Goal: Task Accomplishment & Management: Manage account settings

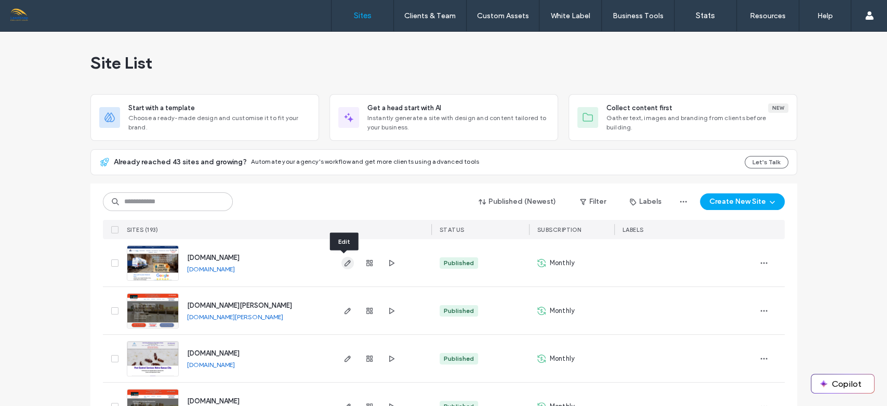
click at [344, 263] on use "button" at bounding box center [347, 263] width 6 height 6
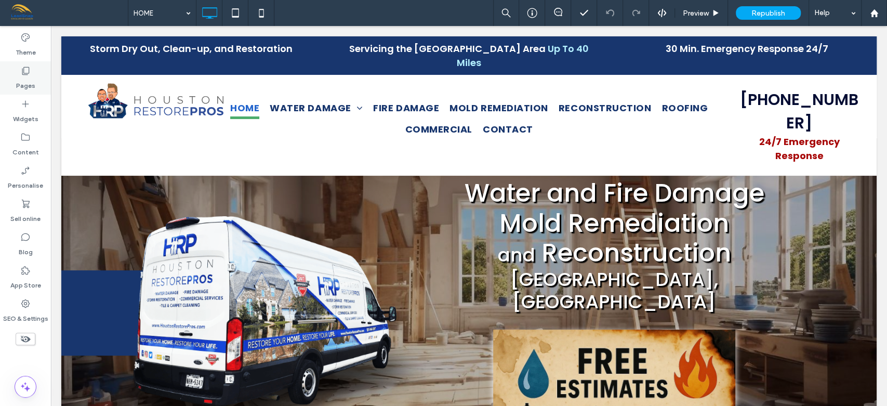
click at [24, 78] on label "Pages" at bounding box center [25, 83] width 19 height 15
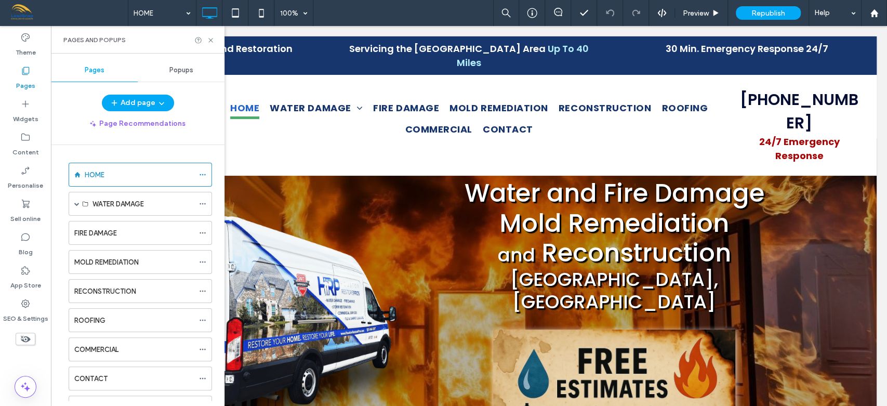
scroll to position [224, 0]
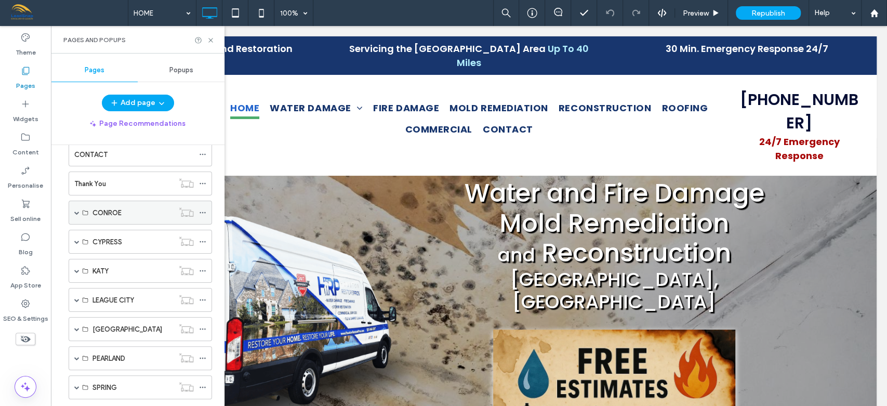
click at [76, 210] on span at bounding box center [76, 212] width 5 height 5
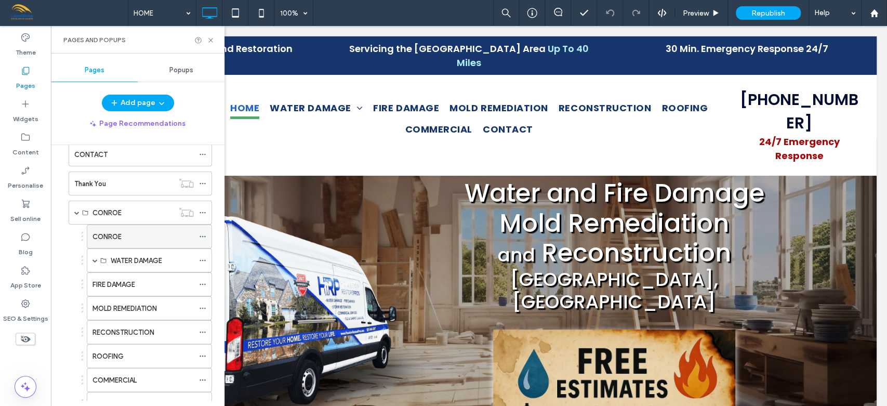
click at [122, 228] on div "CONROE" at bounding box center [142, 236] width 101 height 23
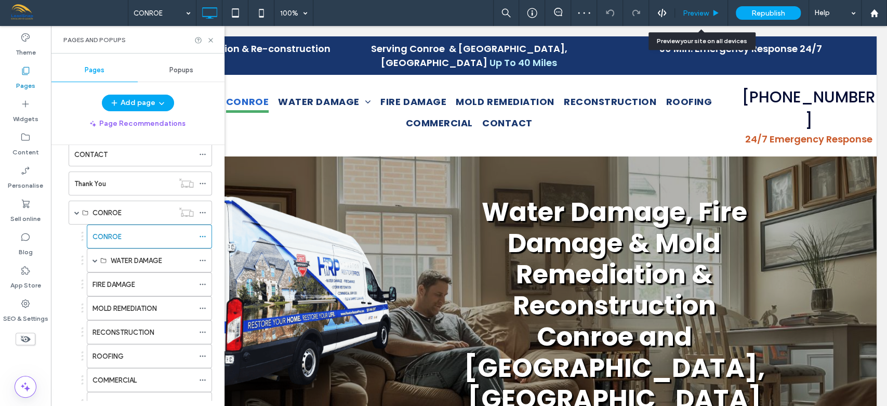
click at [702, 13] on span "Preview" at bounding box center [696, 13] width 26 height 9
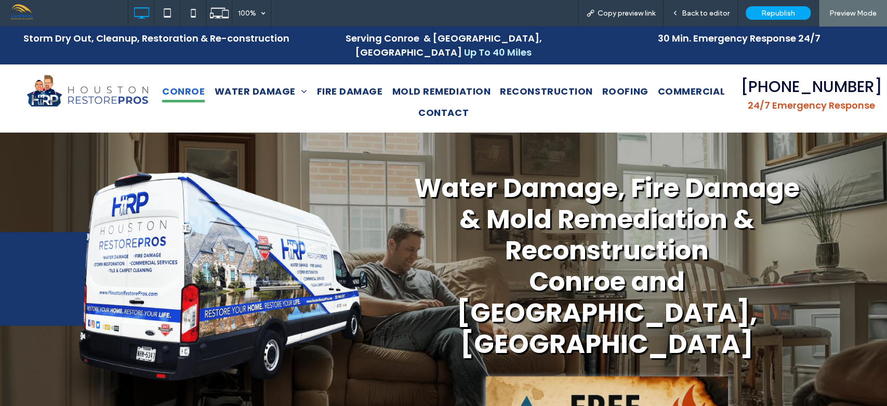
click at [702, 13] on span "Back to editor" at bounding box center [706, 13] width 48 height 9
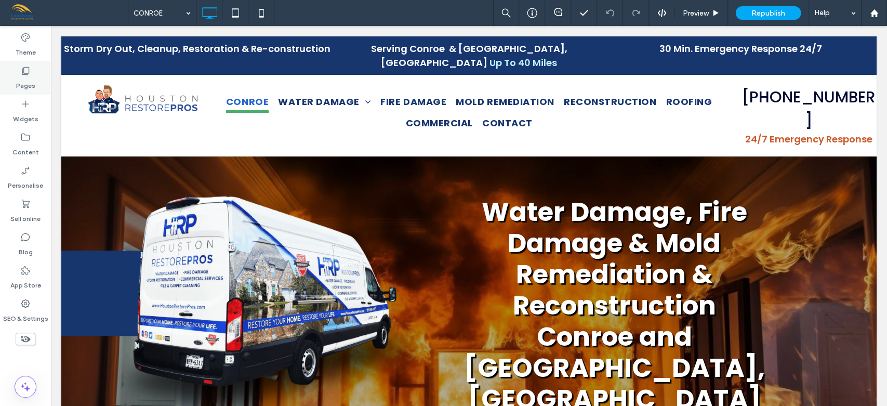
click at [26, 82] on label "Pages" at bounding box center [25, 83] width 19 height 15
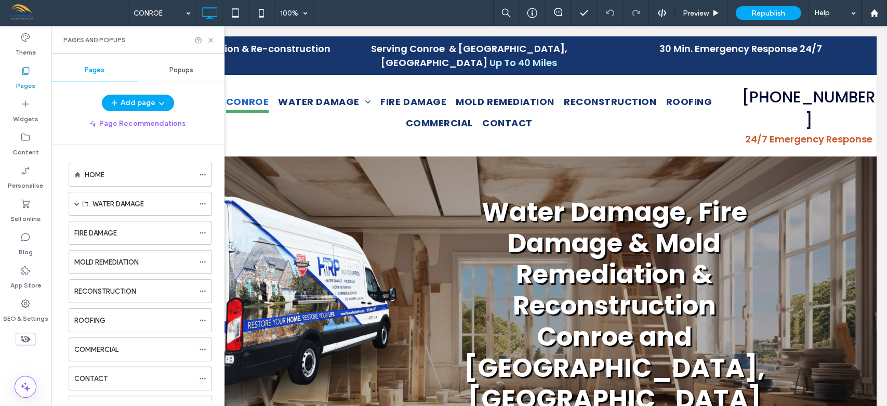
scroll to position [224, 0]
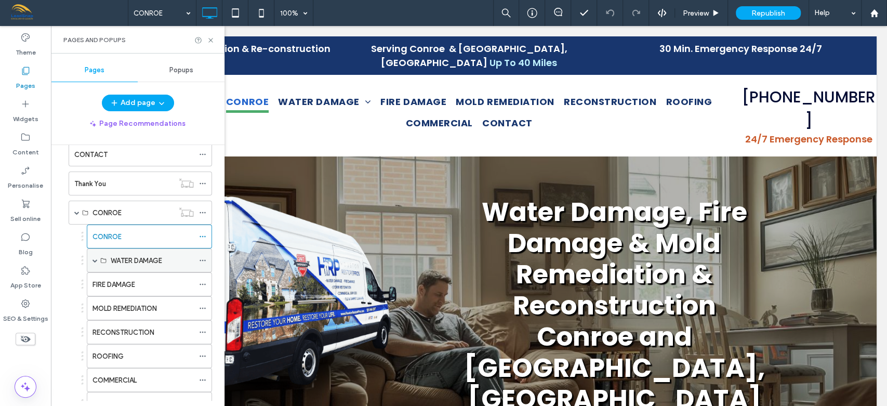
click at [97, 258] on span at bounding box center [94, 260] width 5 height 5
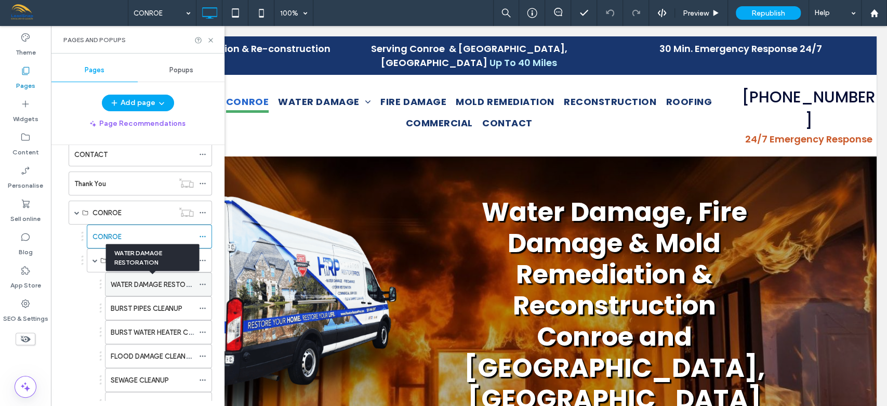
click at [142, 278] on label "WATER DAMAGE RESTORATION" at bounding box center [160, 284] width 99 height 18
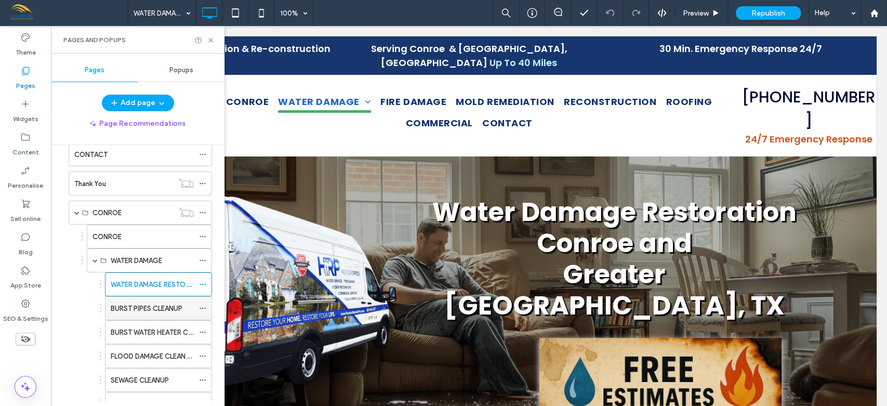
click at [133, 308] on label "BURST PIPES CLEANUP" at bounding box center [147, 308] width 72 height 18
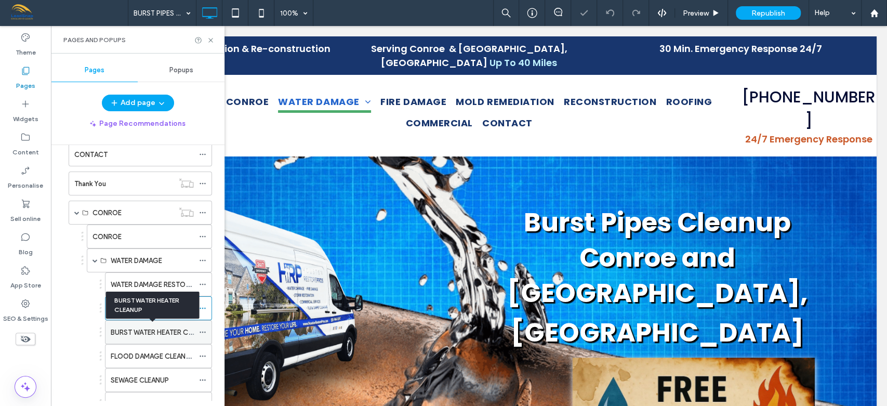
click at [129, 328] on label "BURST WATER HEATER CLEANUP" at bounding box center [162, 332] width 102 height 18
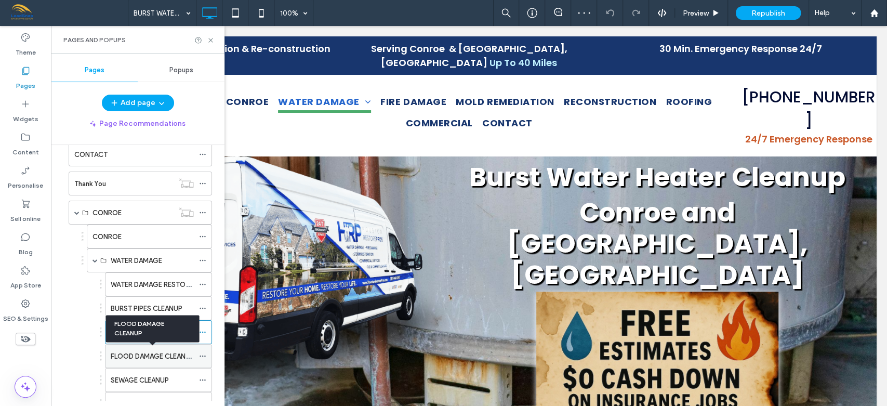
click at [130, 352] on label "FLOOD DAMAGE CLEANUP" at bounding box center [153, 356] width 84 height 18
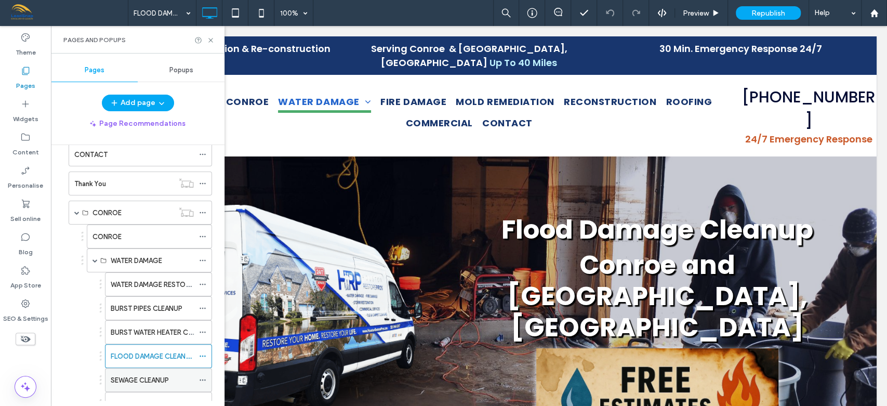
click at [138, 375] on label "SEWAGE CLEANUP" at bounding box center [140, 380] width 58 height 18
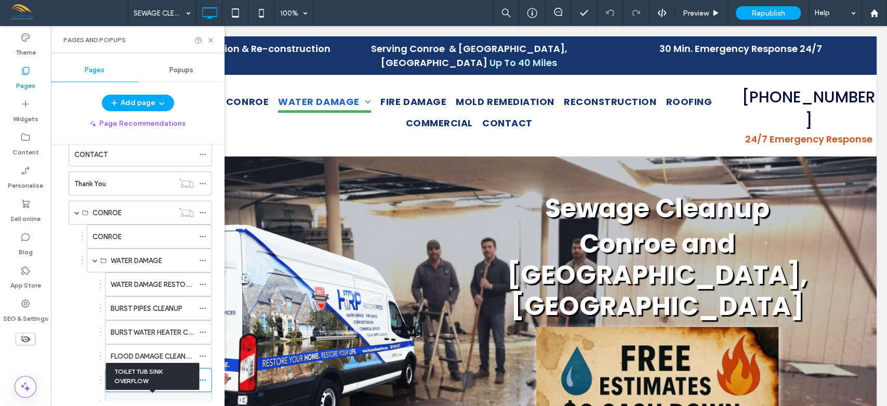
click at [145, 396] on label "TOILET TUB SINK OVERFLOW" at bounding box center [156, 404] width 90 height 18
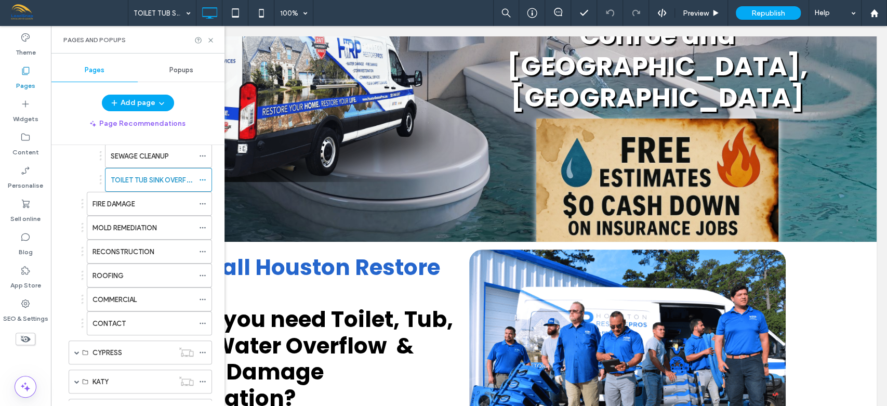
scroll to position [665, 0]
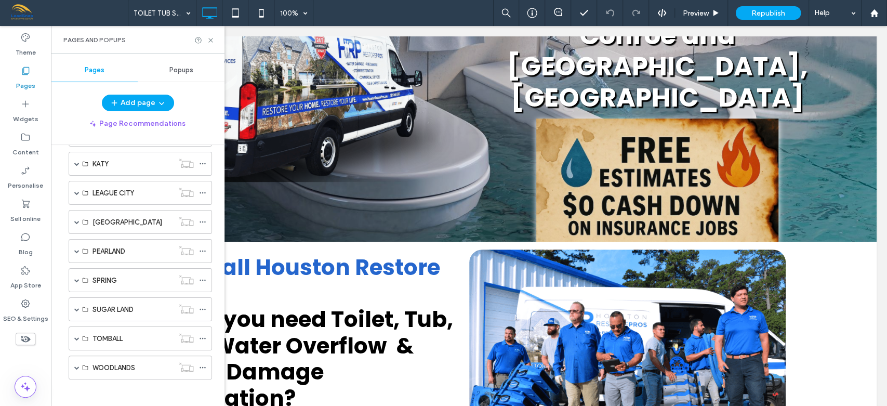
click at [218, 252] on div "HOME WATER DAMAGE WATER DAMAGE RESTORATION BURST PIPES CLEANUP BURST WATER HEAT…" at bounding box center [143, 273] width 161 height 256
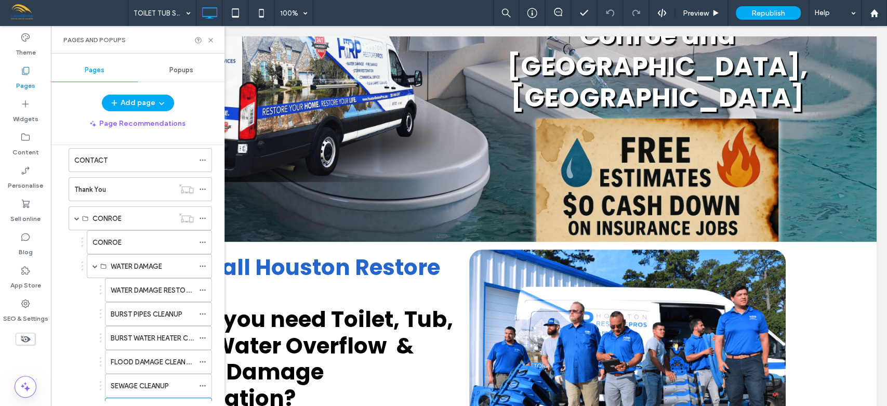
scroll to position [442, 0]
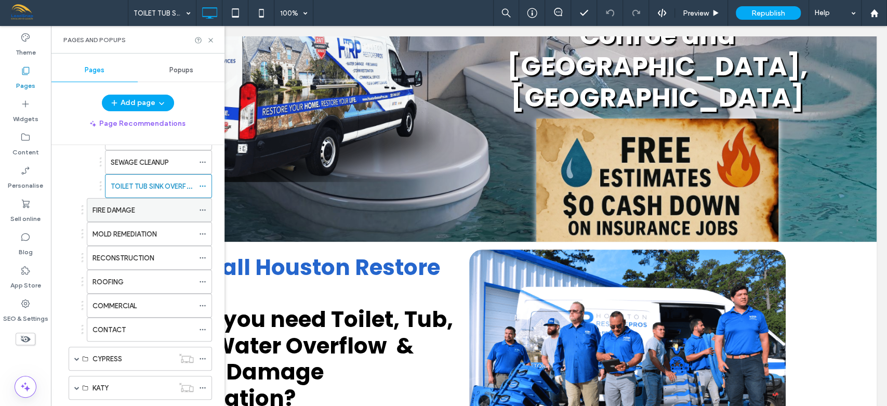
click at [125, 202] on label "FIRE DAMAGE" at bounding box center [113, 210] width 43 height 18
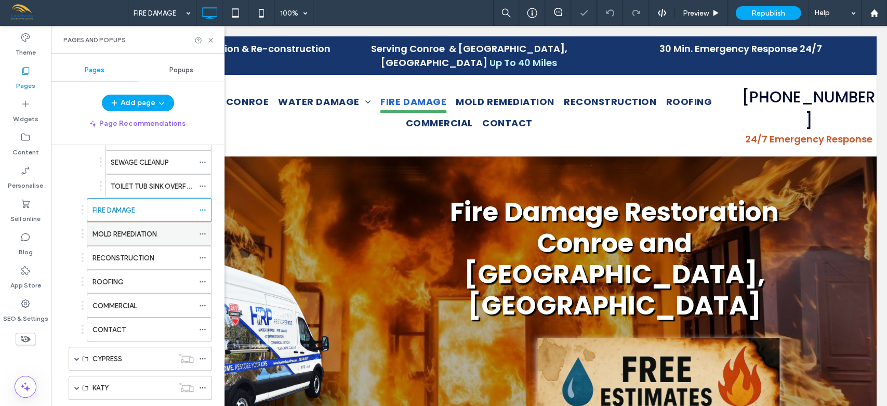
click at [124, 232] on label "MOLD REMEDIATION" at bounding box center [124, 234] width 64 height 18
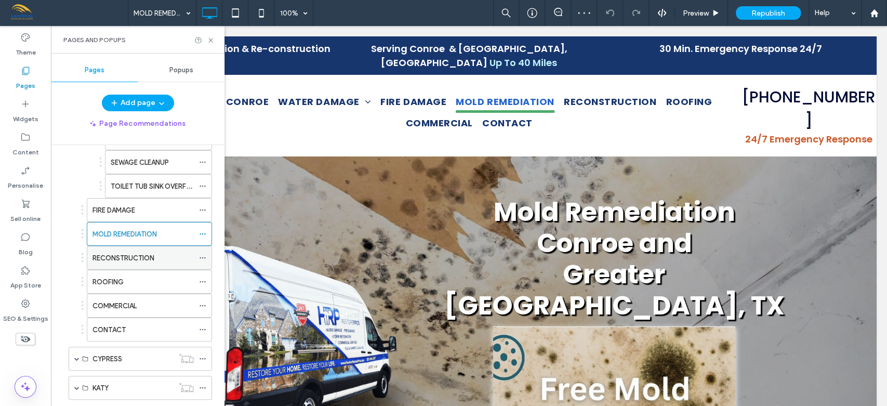
click at [125, 254] on label "RECONSTRUCTION" at bounding box center [123, 258] width 62 height 18
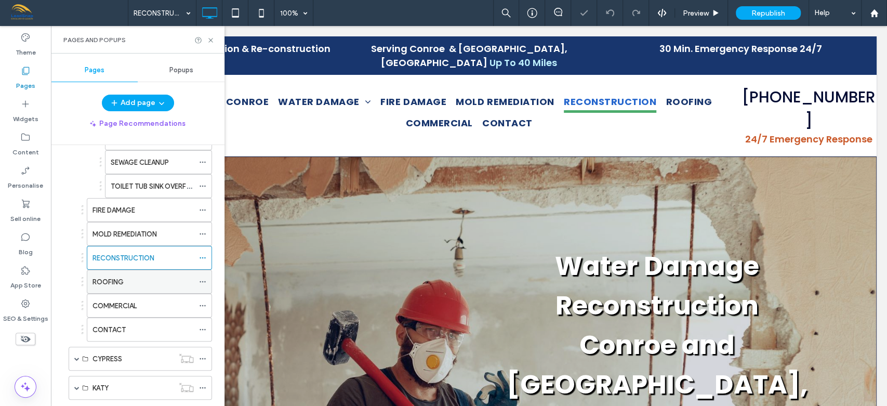
click at [125, 270] on div "ROOFING" at bounding box center [142, 281] width 101 height 23
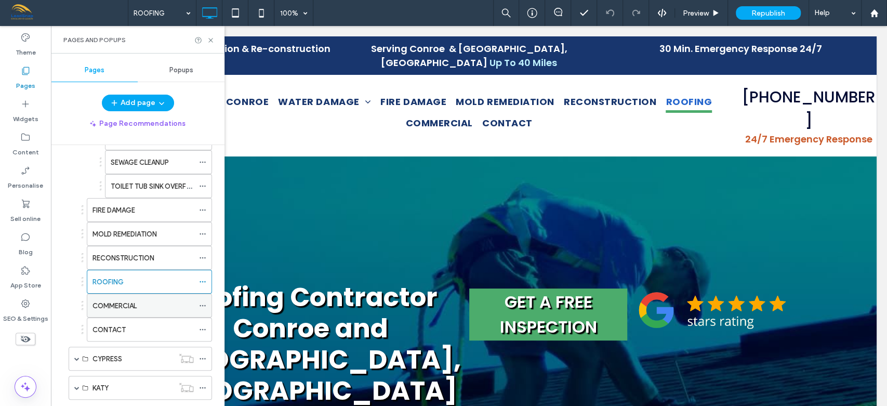
click at [125, 302] on label "COMMERCIAL" at bounding box center [114, 306] width 44 height 18
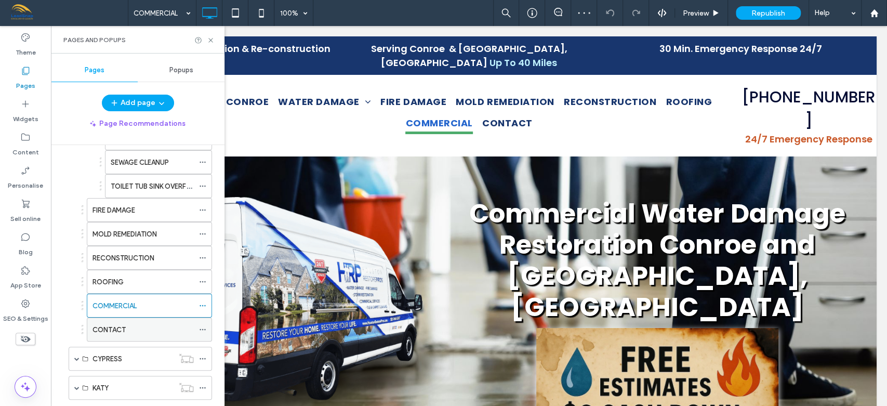
click at [125, 326] on label "CONTACT" at bounding box center [108, 330] width 33 height 18
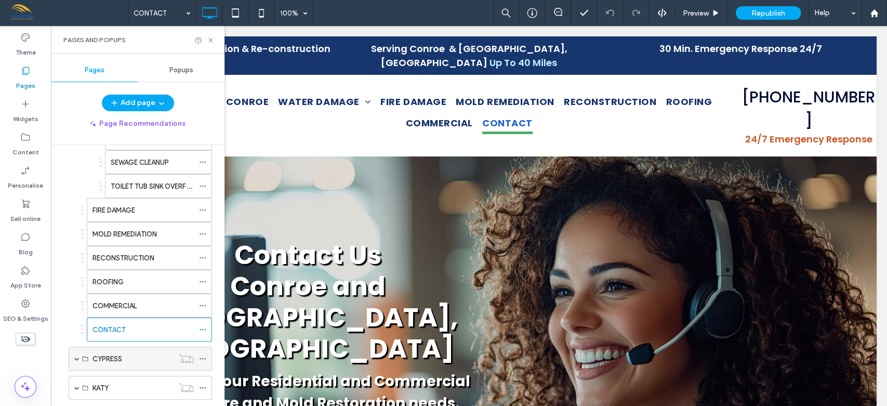
click at [77, 356] on span at bounding box center [76, 358] width 5 height 5
click at [217, 158] on div "HOME WATER DAMAGE WATER DAMAGE RESTORATION BURST PIPES CLEANUP BURST WATER HEAT…" at bounding box center [143, 273] width 161 height 256
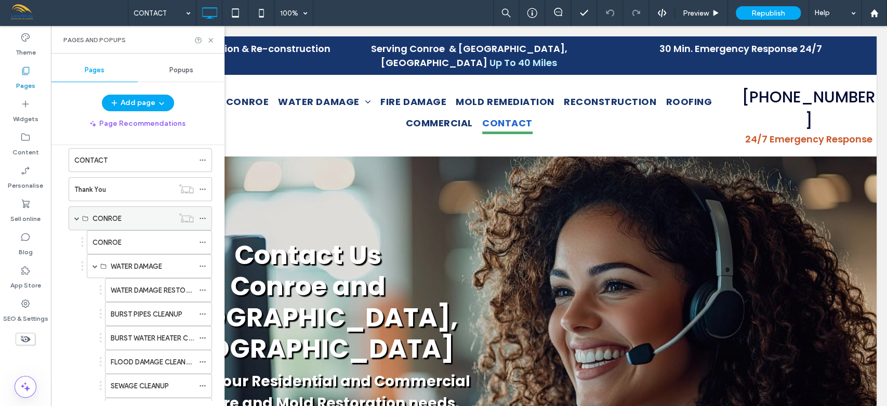
click at [79, 217] on span at bounding box center [76, 218] width 5 height 5
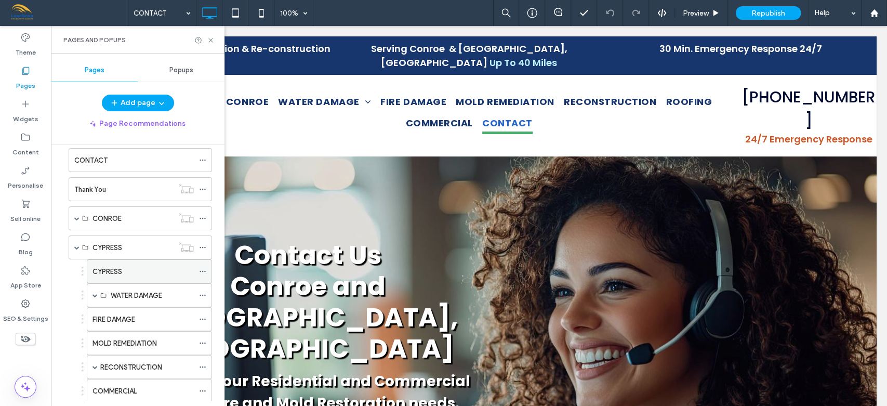
click at [114, 270] on label "CYPRESS" at bounding box center [107, 271] width 30 height 18
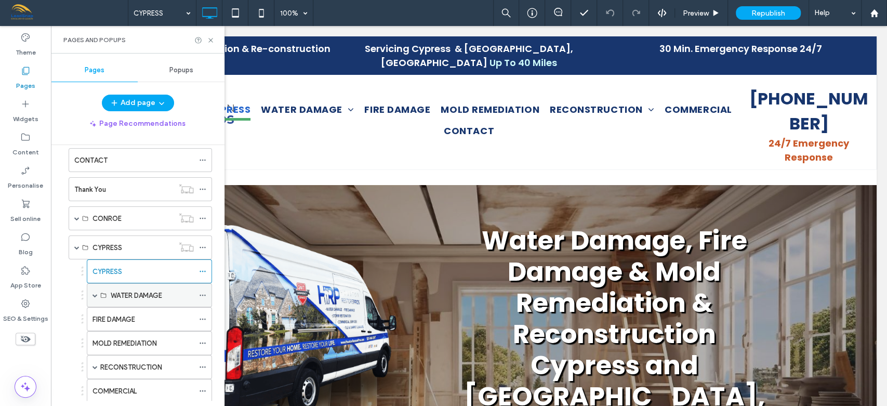
click at [95, 292] on span at bounding box center [94, 294] width 5 height 5
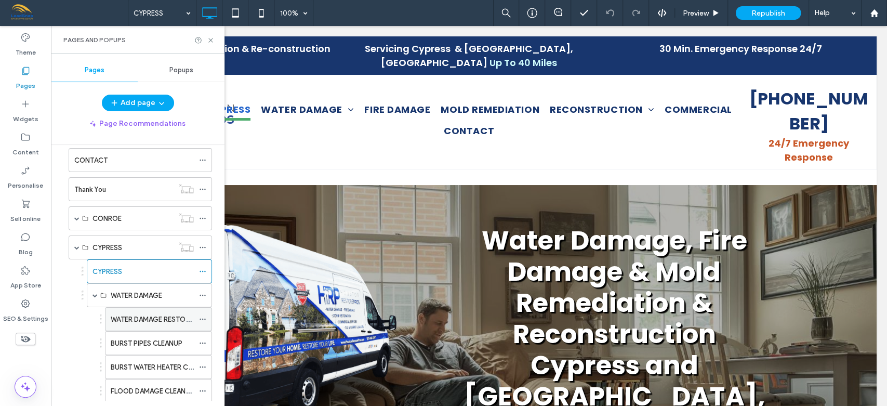
click at [150, 315] on label "WATER DAMAGE RESTORATION" at bounding box center [160, 319] width 99 height 18
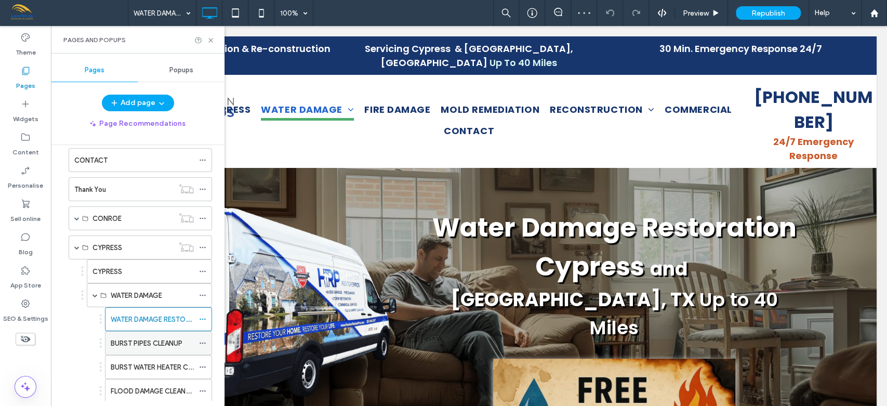
click at [150, 341] on label "BURST PIPES CLEANUP" at bounding box center [147, 343] width 72 height 18
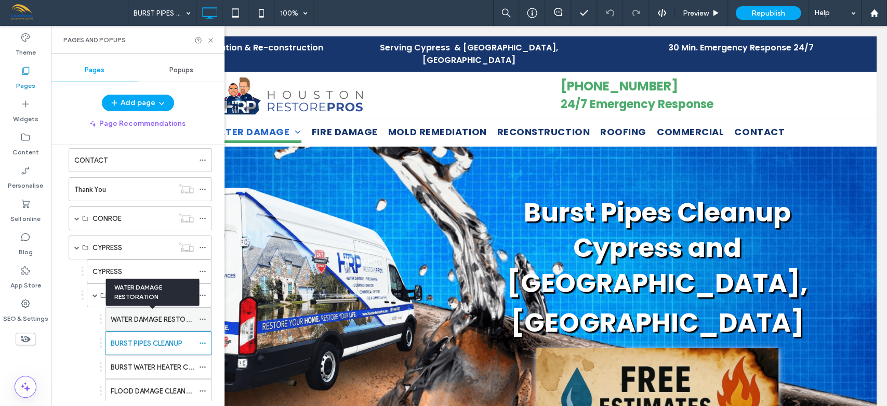
click at [146, 317] on label "WATER DAMAGE RESTORATION" at bounding box center [160, 319] width 99 height 18
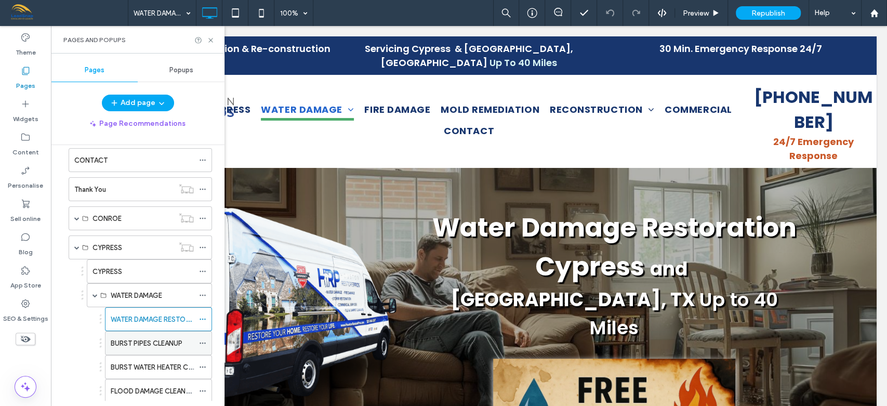
click at [143, 343] on label "BURST PIPES CLEANUP" at bounding box center [147, 343] width 72 height 18
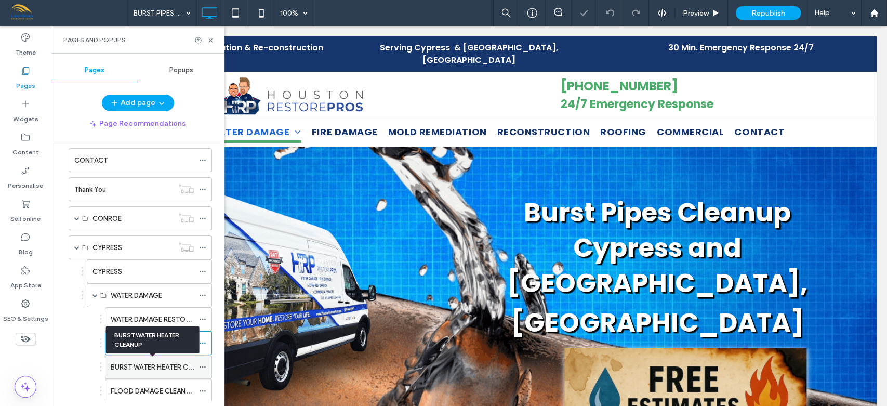
click at [141, 363] on label "BURST WATER HEATER CLEANUP" at bounding box center [162, 367] width 102 height 18
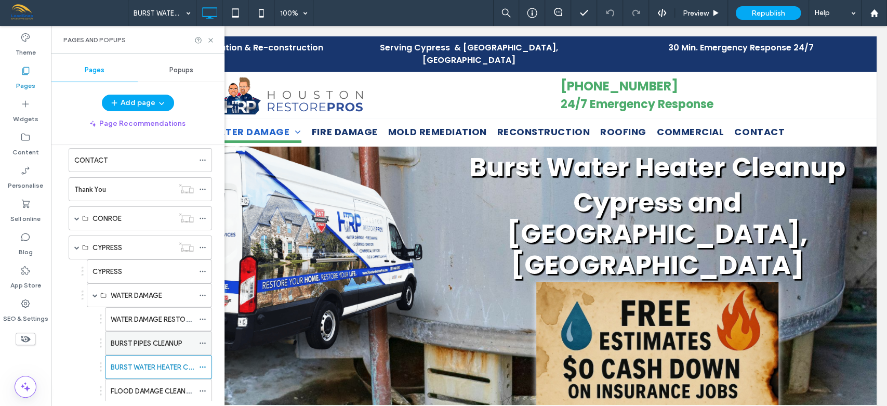
click at [143, 343] on label "BURST PIPES CLEANUP" at bounding box center [147, 343] width 72 height 18
click at [144, 290] on div at bounding box center [443, 203] width 887 height 406
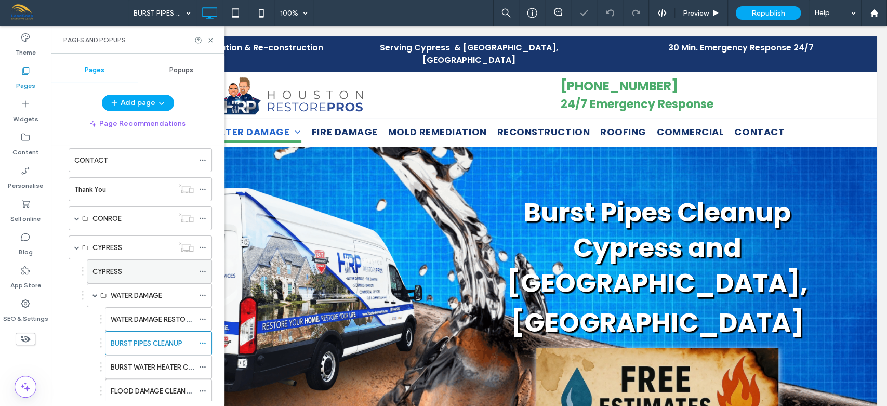
click at [147, 267] on div "CYPRESS" at bounding box center [142, 271] width 101 height 11
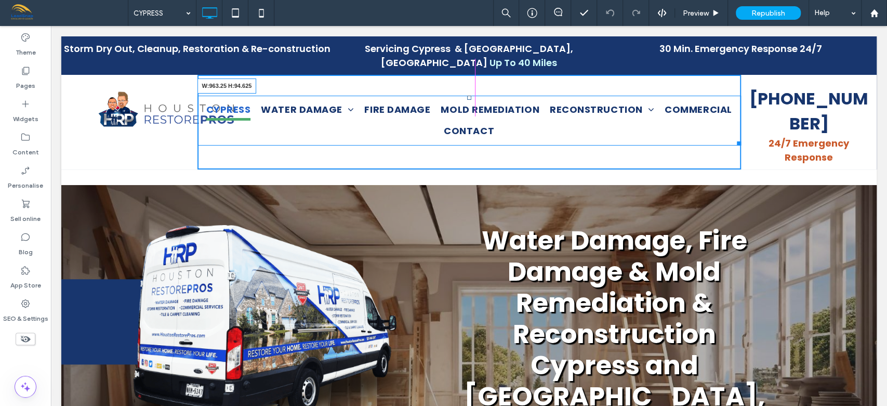
drag, startPoint x: 727, startPoint y: 126, endPoint x: 759, endPoint y: 153, distance: 42.4
click at [733, 138] on div at bounding box center [737, 142] width 8 height 8
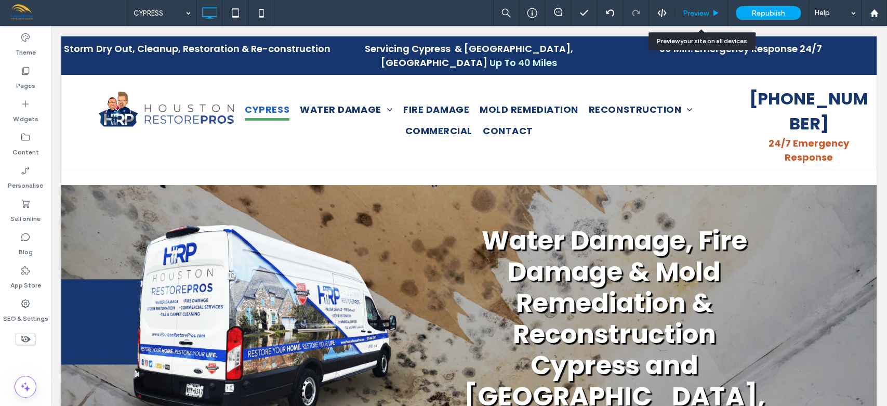
click at [699, 12] on span "Preview" at bounding box center [696, 13] width 26 height 9
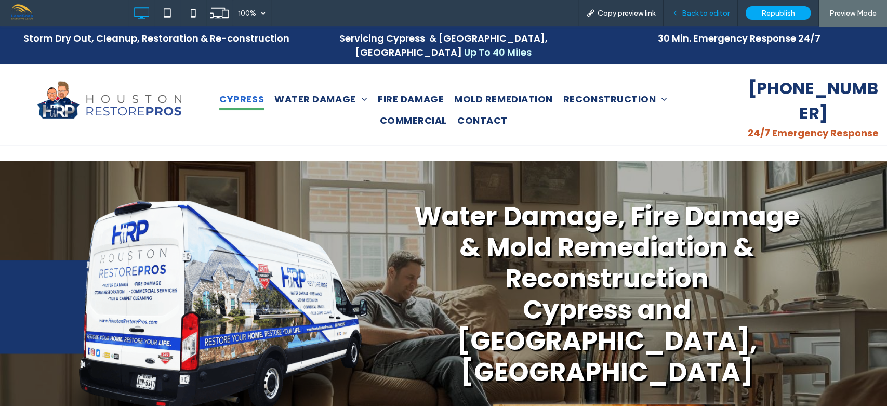
click at [698, 11] on span "Back to editor" at bounding box center [706, 13] width 48 height 9
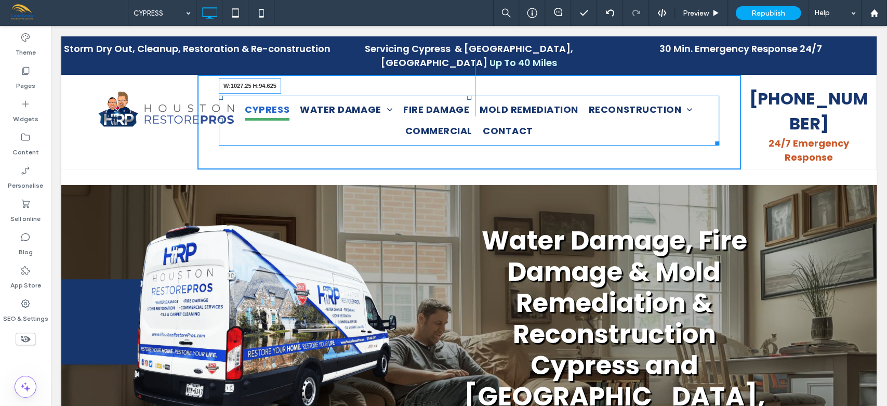
drag, startPoint x: 713, startPoint y: 127, endPoint x: 781, endPoint y: 162, distance: 76.0
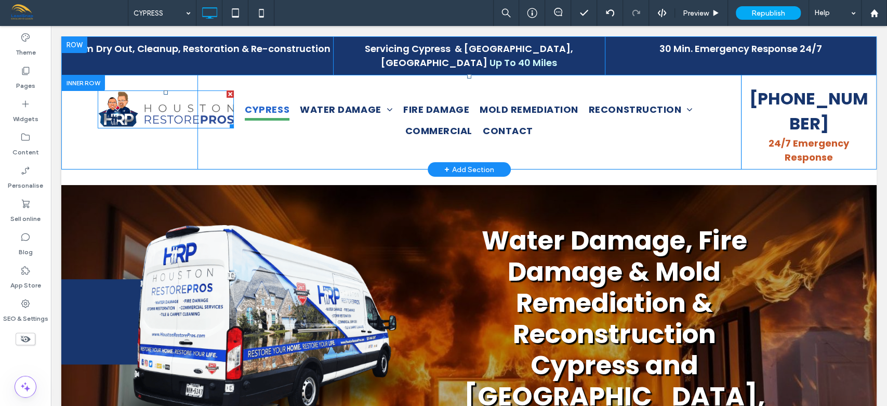
click at [168, 94] on img at bounding box center [166, 109] width 136 height 38
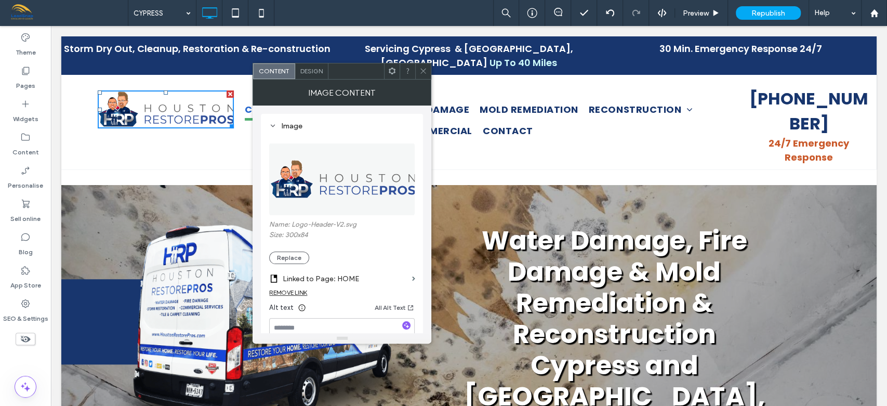
click at [310, 65] on div "Design" at bounding box center [311, 71] width 33 height 16
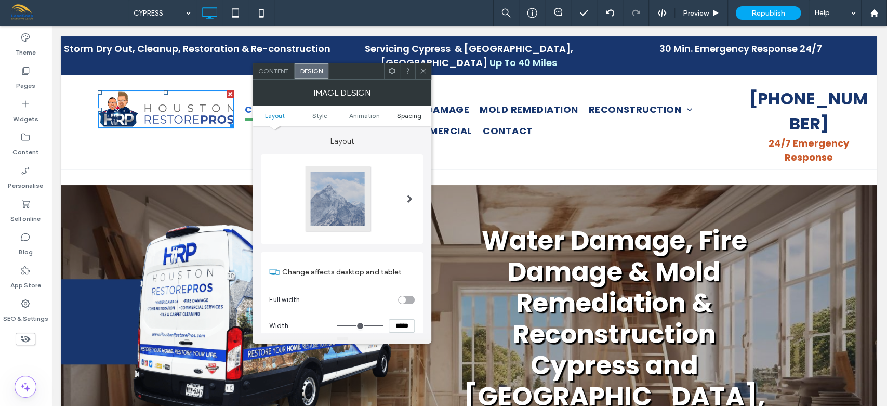
click at [407, 116] on span "Spacing" at bounding box center [409, 116] width 24 height 8
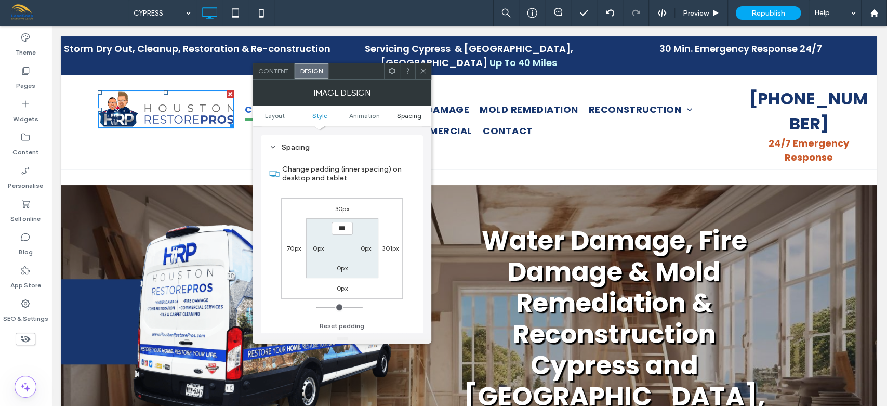
scroll to position [522, 0]
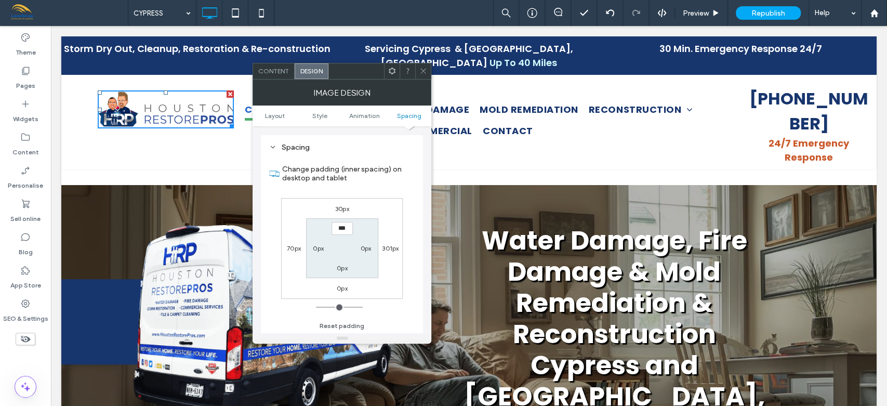
click at [291, 247] on label "70px" at bounding box center [294, 248] width 14 height 8
type input "**"
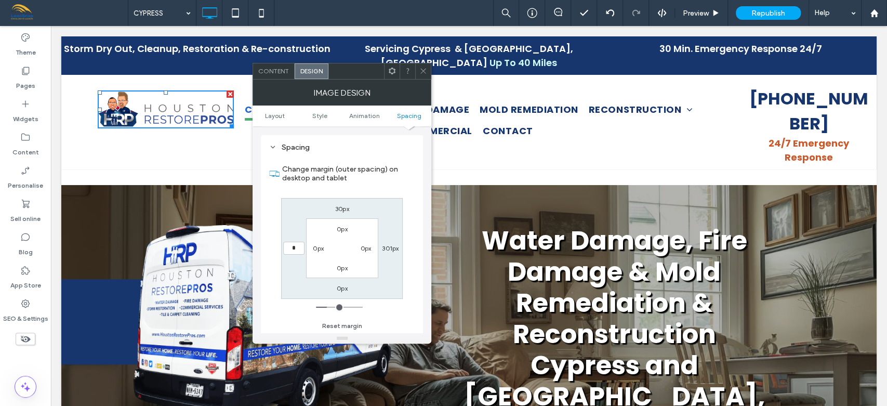
type input "**"
type input "*"
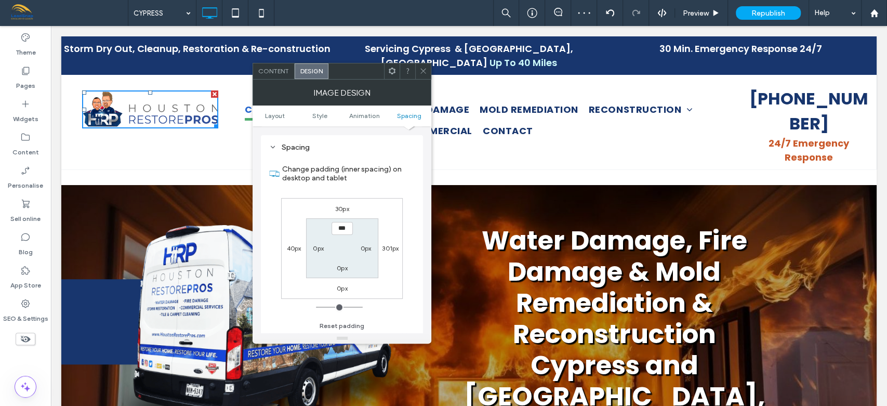
click at [424, 73] on icon at bounding box center [423, 71] width 8 height 8
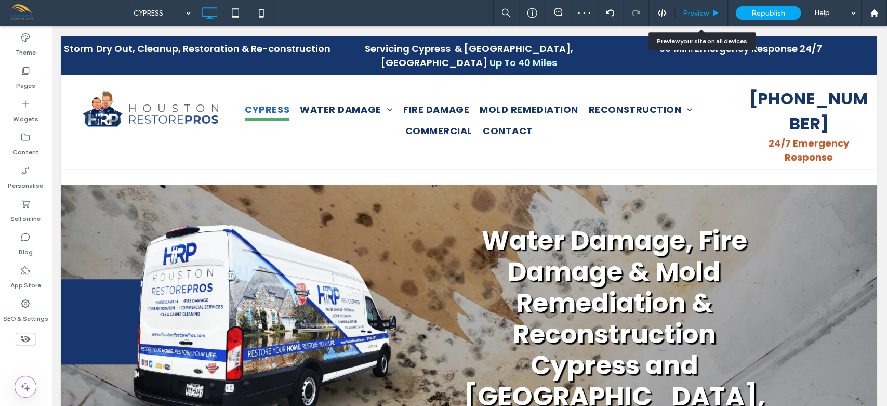
click at [698, 15] on span "Preview" at bounding box center [696, 13] width 26 height 9
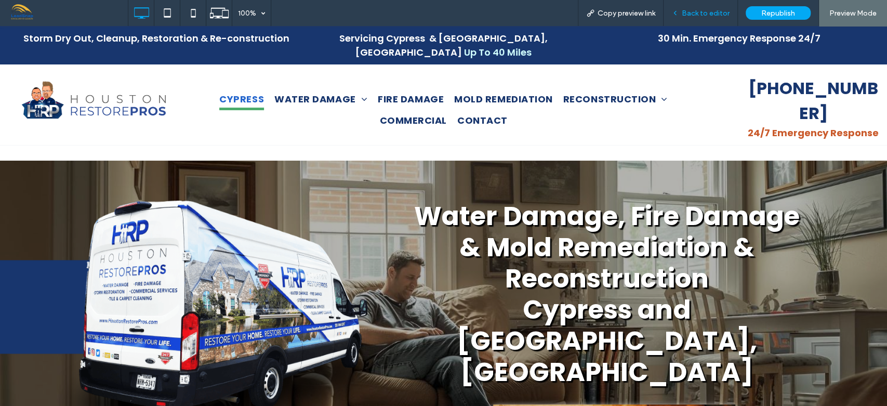
click at [715, 15] on span "Back to editor" at bounding box center [706, 13] width 48 height 9
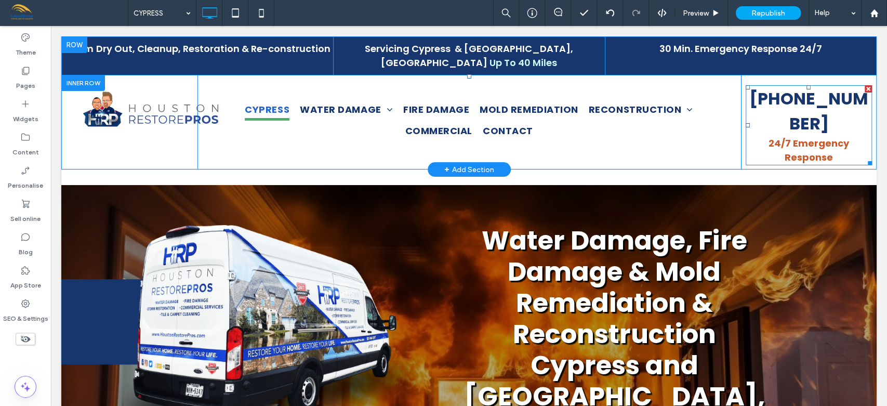
click at [781, 87] on strong "[PHONE_NUMBER]" at bounding box center [808, 111] width 119 height 48
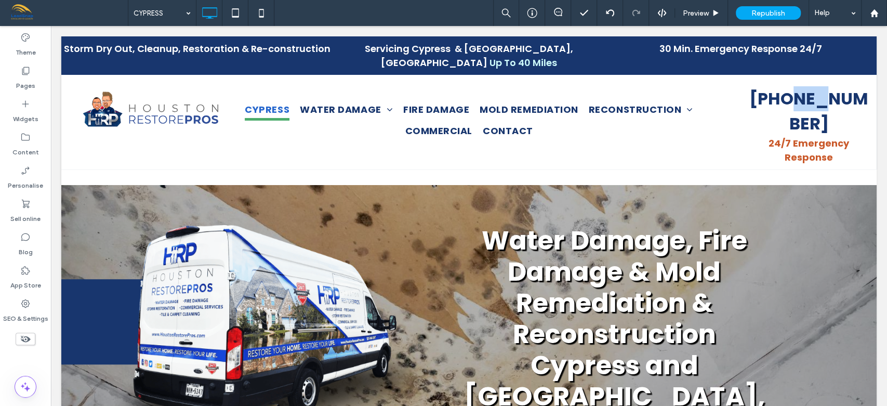
click at [781, 87] on strong "[PHONE_NUMBER]" at bounding box center [808, 111] width 119 height 48
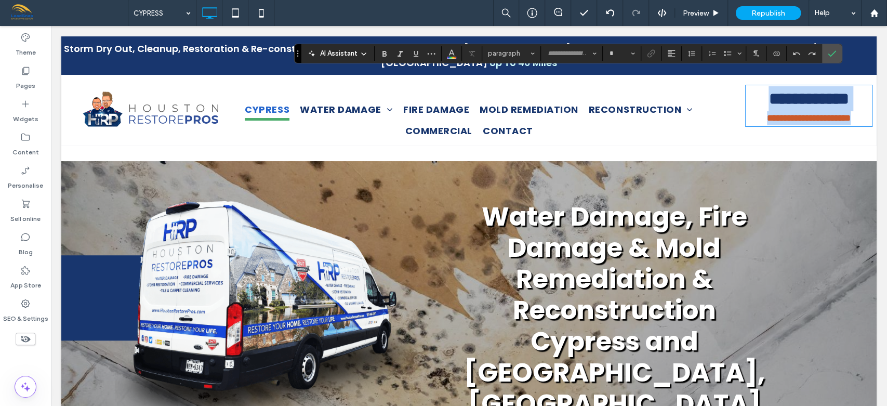
type input "*******"
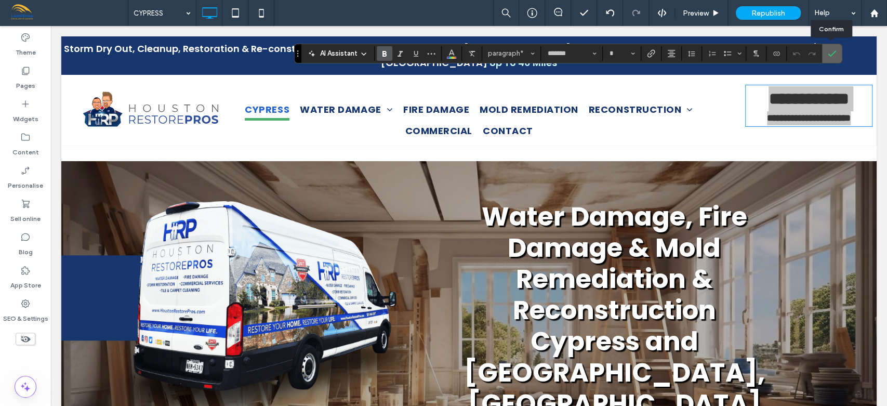
click at [835, 49] on label "Confirm" at bounding box center [832, 53] width 16 height 19
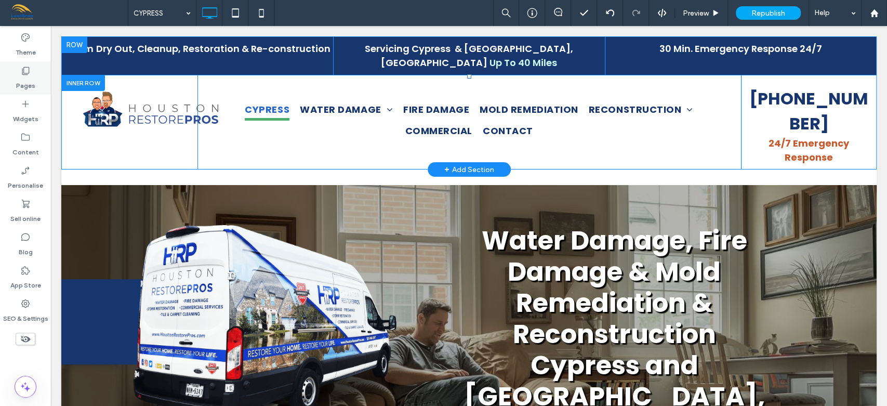
click at [30, 85] on label "Pages" at bounding box center [25, 83] width 19 height 15
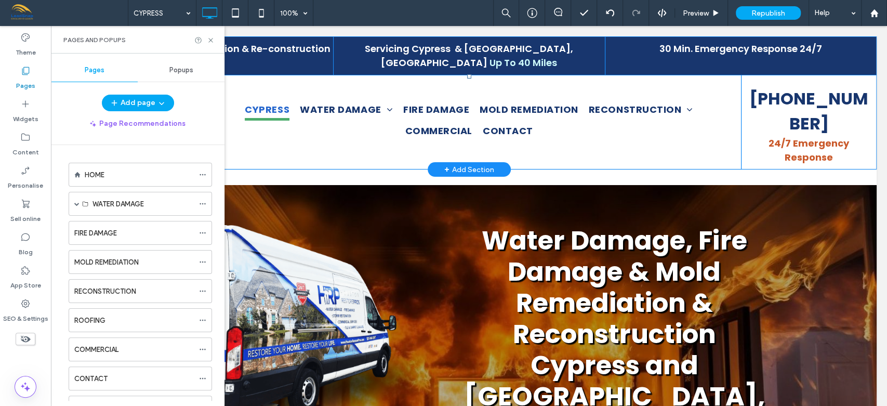
scroll to position [224, 0]
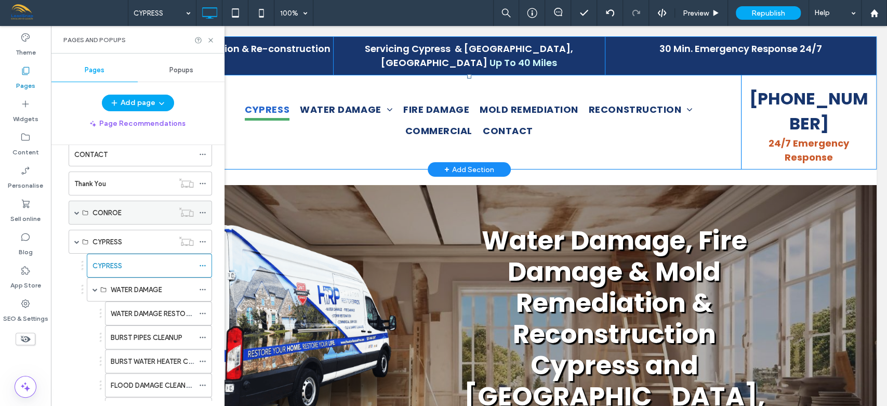
click at [77, 210] on span at bounding box center [76, 212] width 5 height 5
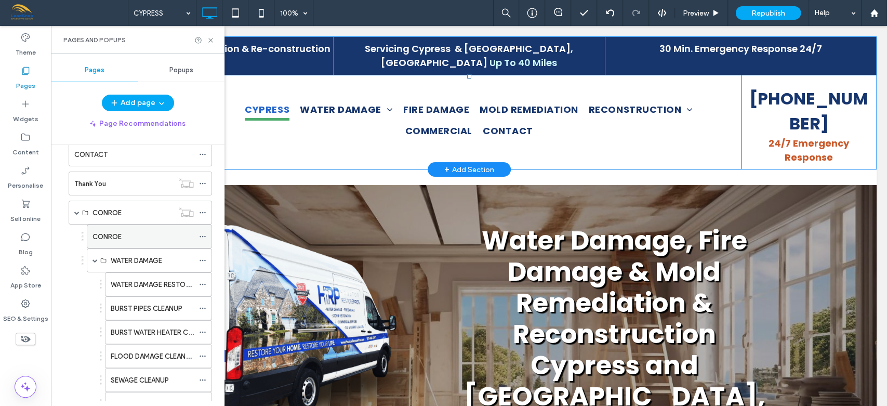
click at [119, 239] on label "CONROE" at bounding box center [106, 237] width 29 height 18
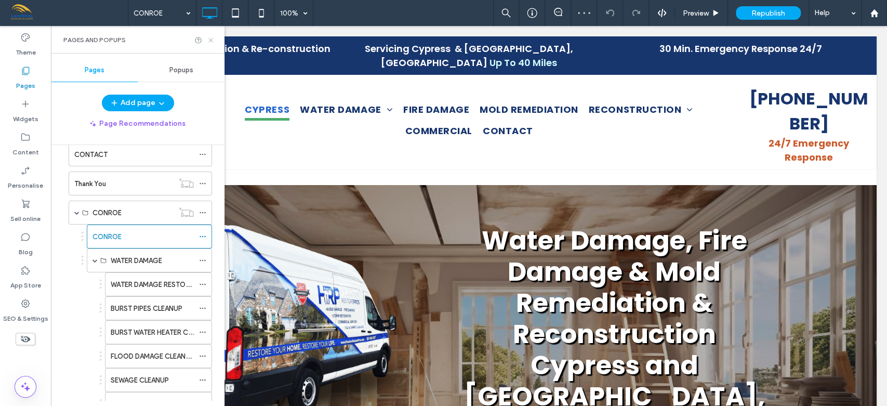
click at [212, 38] on icon at bounding box center [211, 40] width 8 height 8
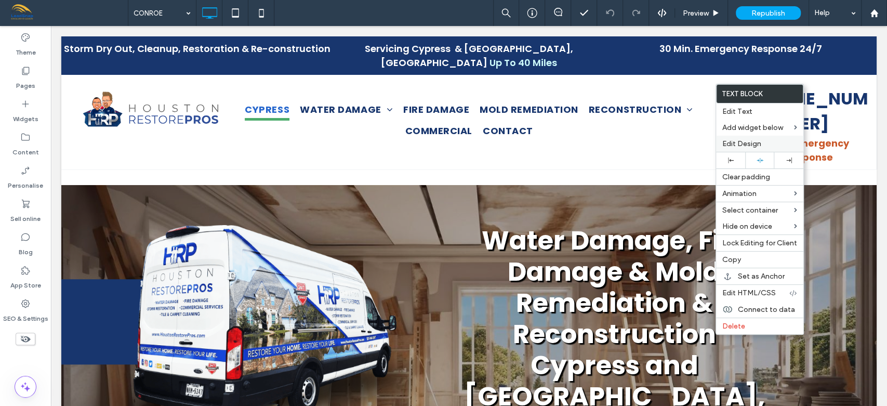
click at [752, 142] on span "Edit Design" at bounding box center [741, 143] width 39 height 9
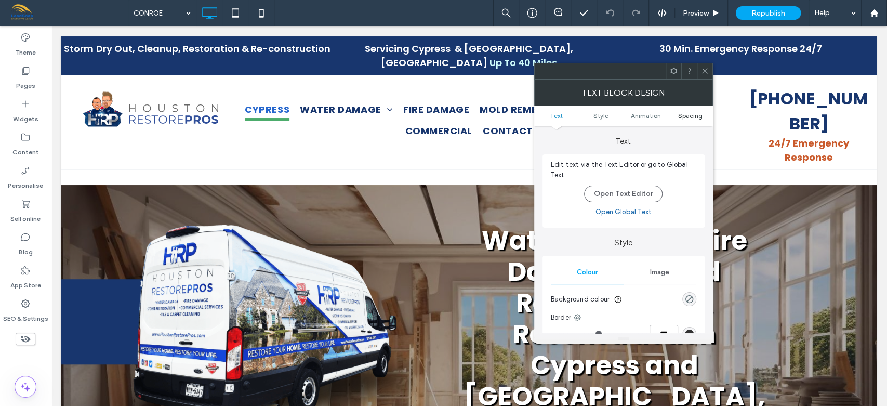
click at [690, 115] on span "Spacing" at bounding box center [690, 116] width 24 height 8
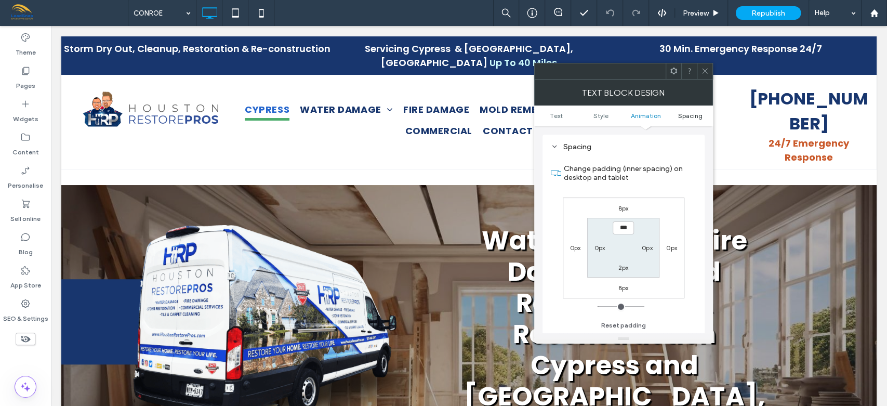
scroll to position [298, 0]
click at [572, 248] on label "0px" at bounding box center [575, 248] width 11 height 8
type input "*"
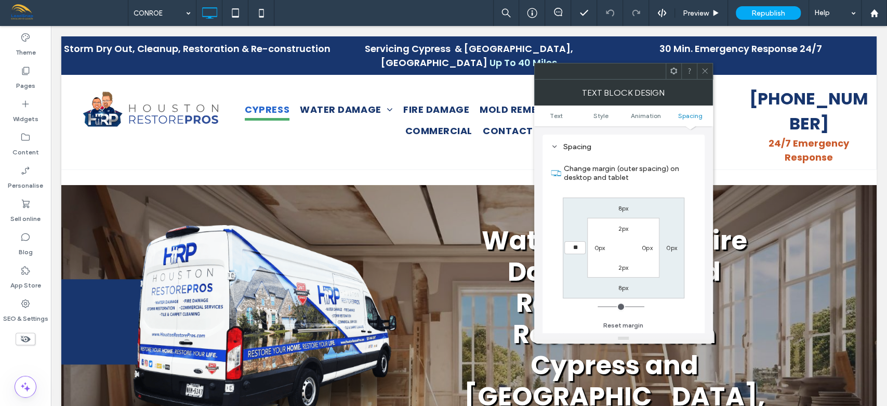
type input "***"
type input "*"
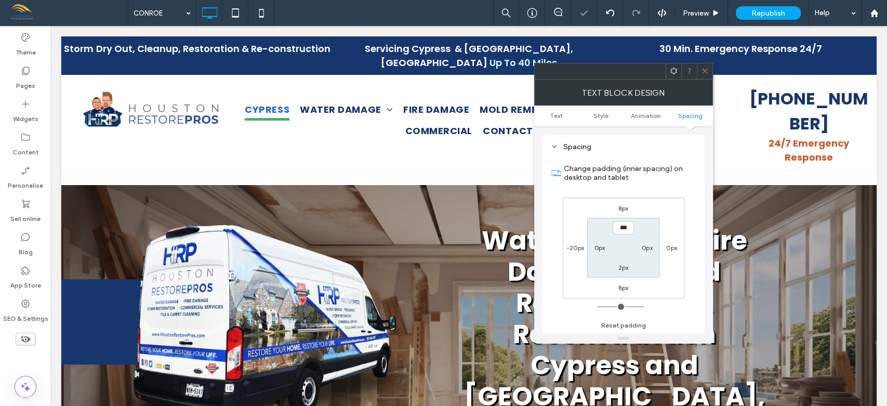
click at [706, 70] on icon at bounding box center [705, 71] width 8 height 8
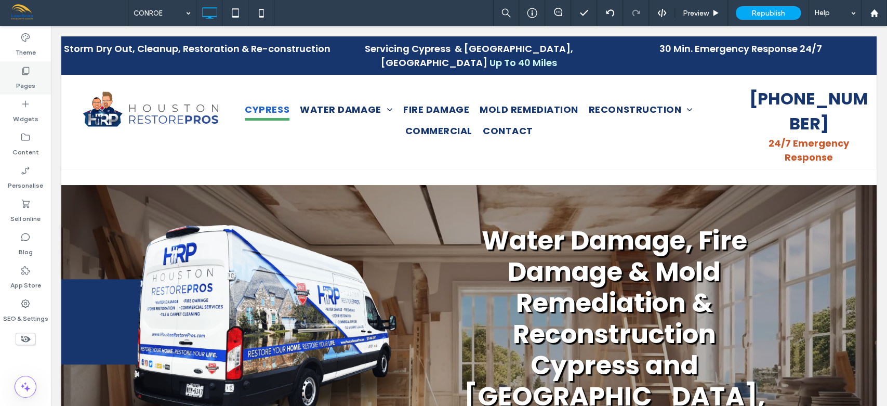
click at [25, 77] on label "Pages" at bounding box center [25, 83] width 19 height 15
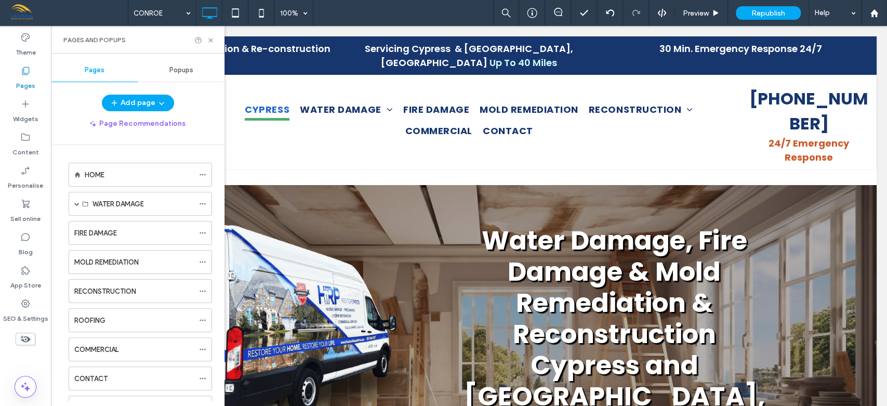
scroll to position [224, 0]
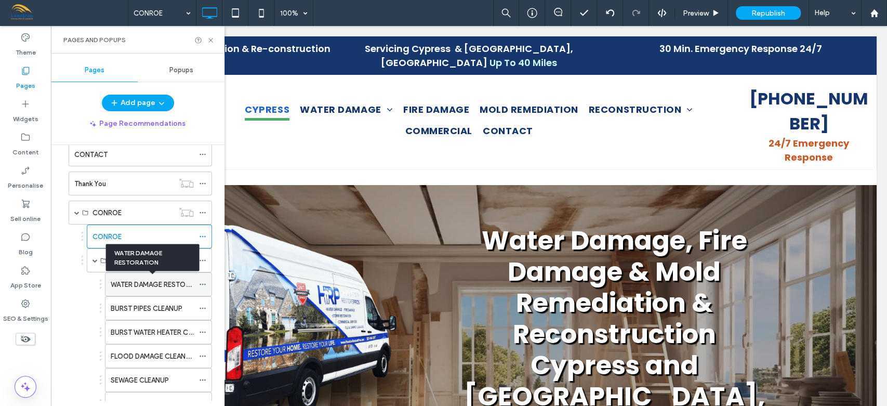
click at [149, 282] on label "WATER DAMAGE RESTORATION" at bounding box center [160, 284] width 99 height 18
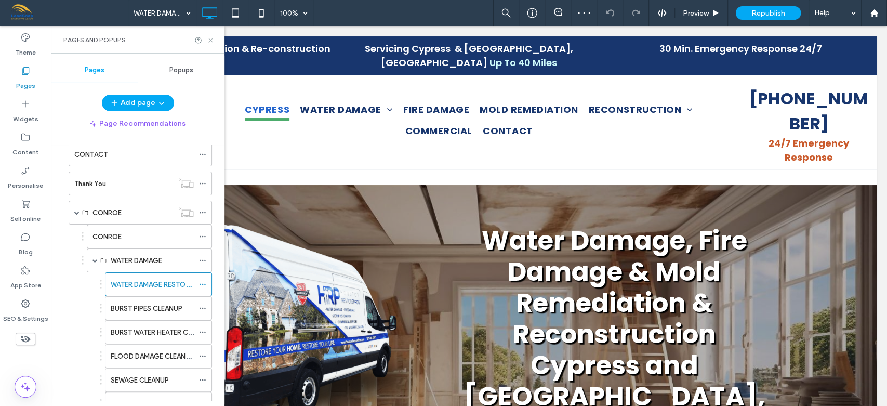
click at [212, 38] on use at bounding box center [210, 40] width 4 height 4
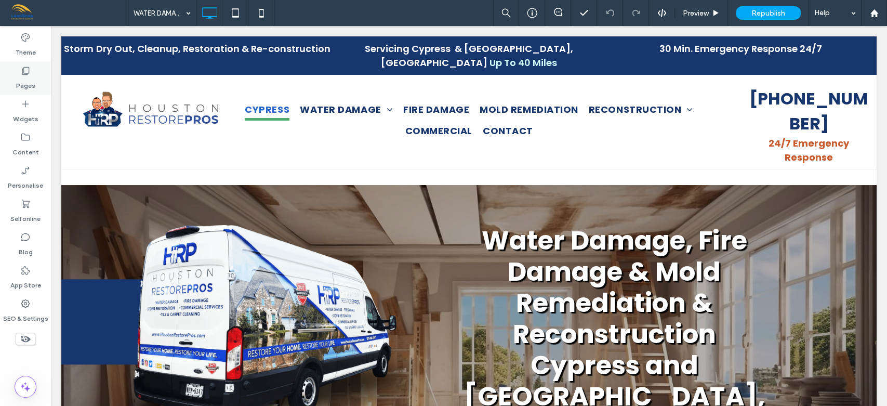
click at [25, 77] on label "Pages" at bounding box center [25, 83] width 19 height 15
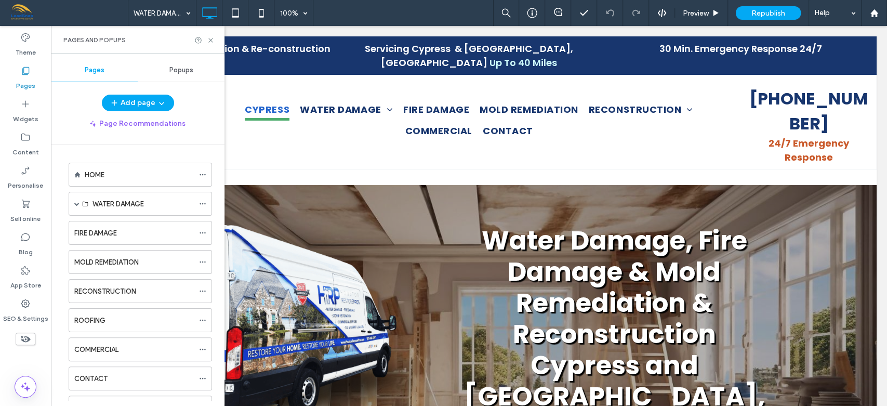
scroll to position [224, 0]
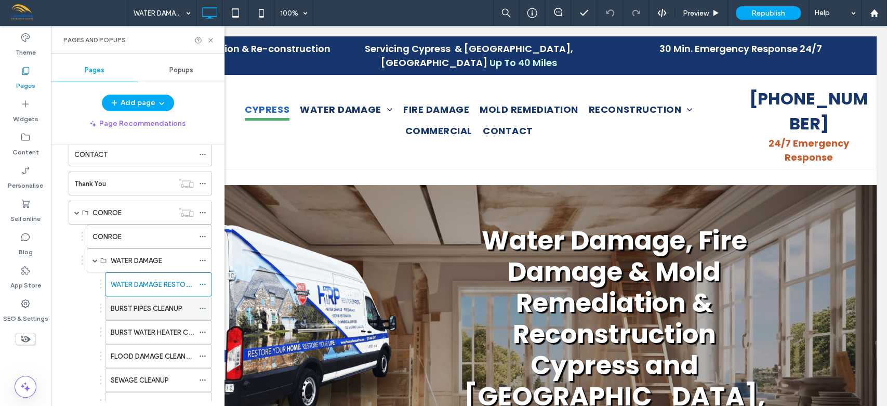
click at [128, 304] on label "BURST PIPES CLEANUP" at bounding box center [147, 308] width 72 height 18
click at [209, 39] on icon at bounding box center [211, 40] width 8 height 8
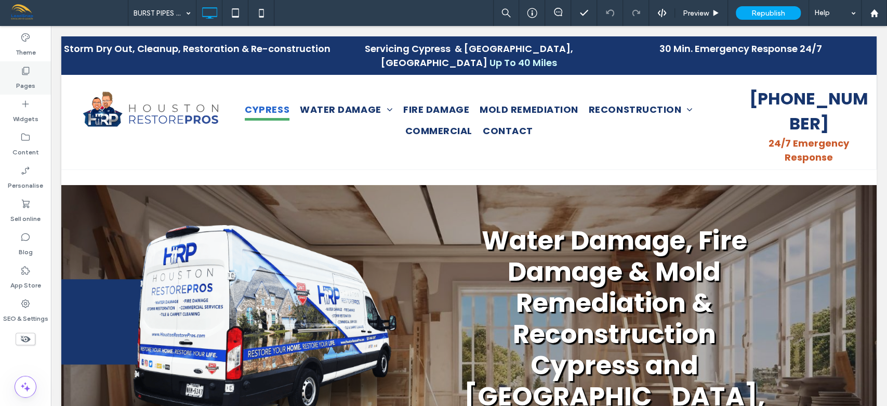
click at [24, 75] on icon at bounding box center [25, 70] width 10 height 10
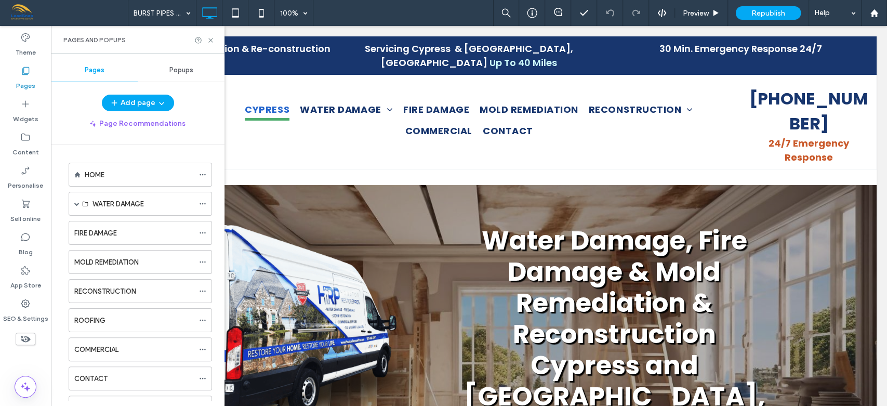
scroll to position [224, 0]
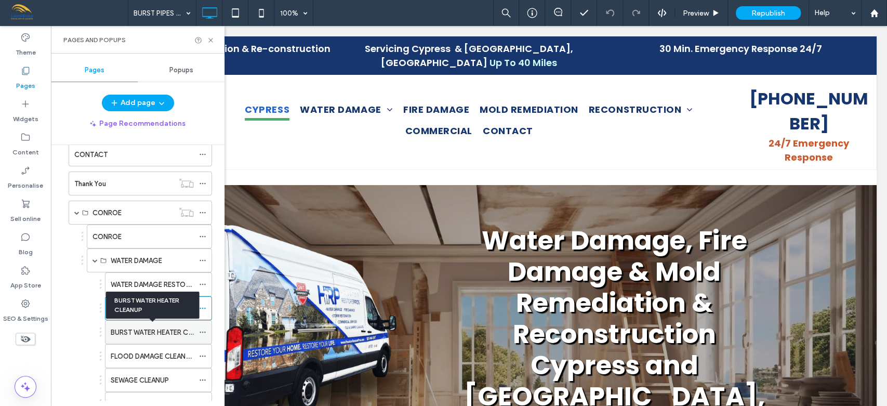
click at [143, 331] on label "BURST WATER HEATER CLEANUP" at bounding box center [162, 332] width 102 height 18
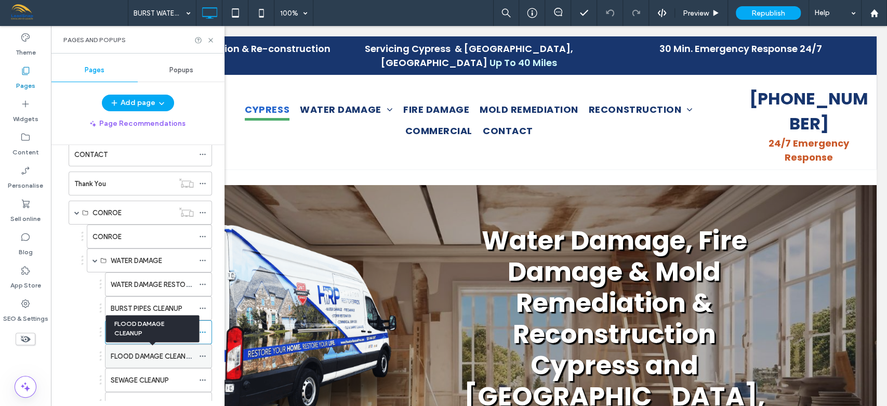
click at [132, 352] on label "FLOOD DAMAGE CLEANUP" at bounding box center [153, 356] width 84 height 18
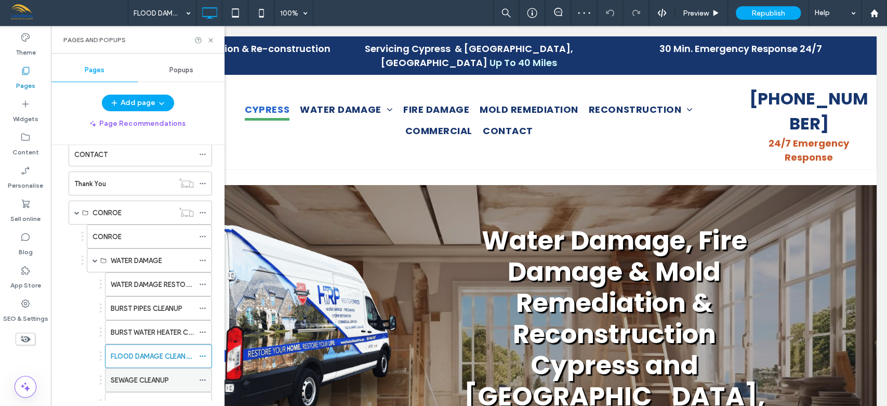
click at [156, 372] on label "SEWAGE CLEANUP" at bounding box center [140, 380] width 58 height 18
click at [212, 38] on icon at bounding box center [211, 40] width 8 height 8
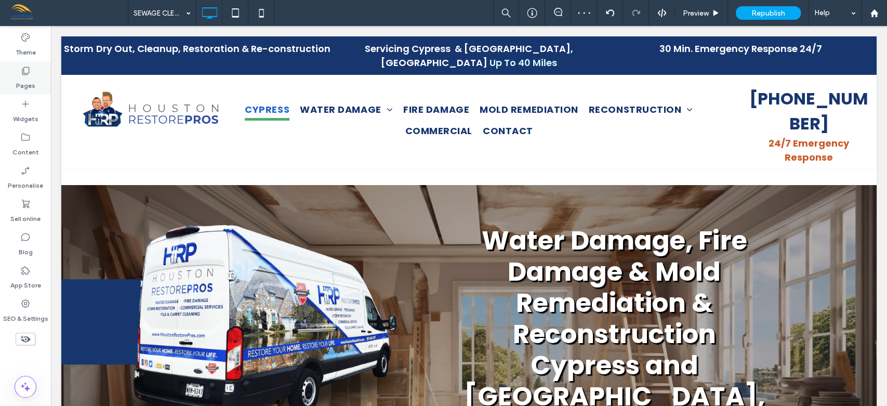
click at [33, 76] on label "Pages" at bounding box center [25, 83] width 19 height 15
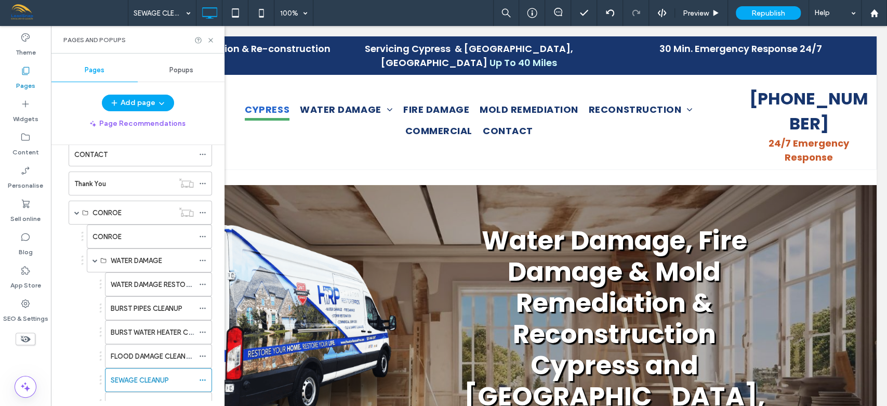
scroll to position [448, 0]
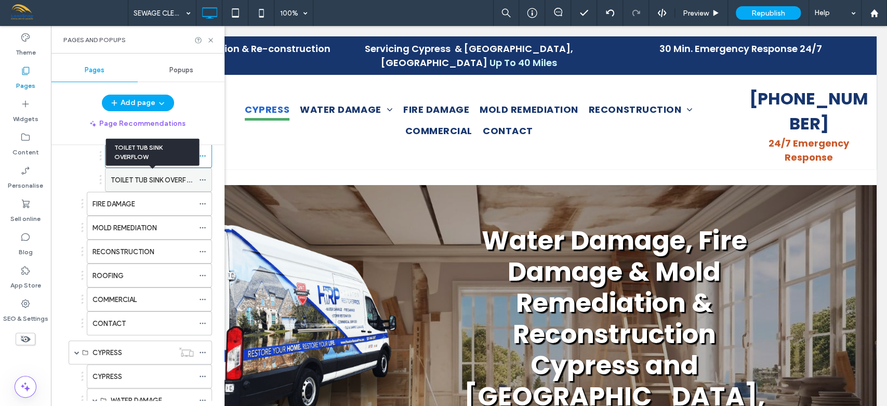
click at [162, 174] on label "TOILET TUB SINK OVERFLOW" at bounding box center [156, 180] width 90 height 18
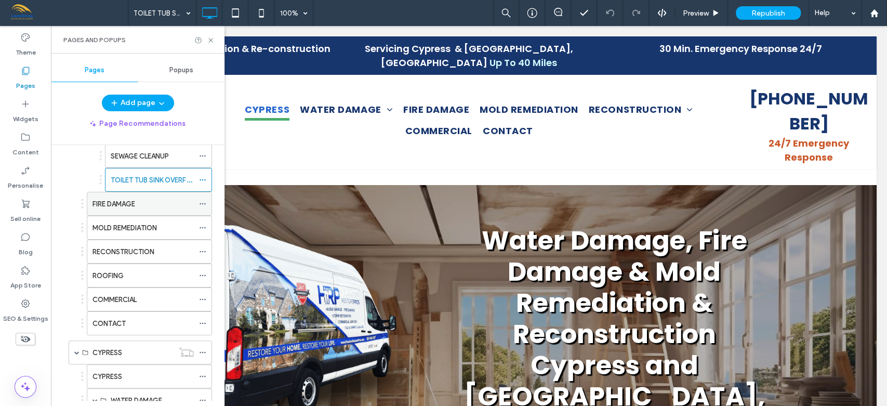
click at [137, 203] on div "FIRE DAMAGE" at bounding box center [142, 203] width 101 height 11
click at [137, 230] on label "MOLD REMEDIATION" at bounding box center [124, 228] width 64 height 18
click at [140, 247] on label "RECONSTRUCTION" at bounding box center [123, 252] width 62 height 18
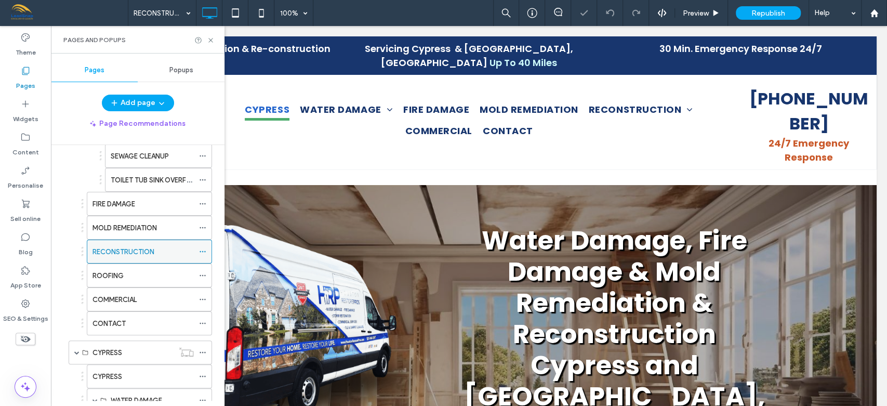
click at [140, 247] on label "RECONSTRUCTION" at bounding box center [123, 252] width 62 height 18
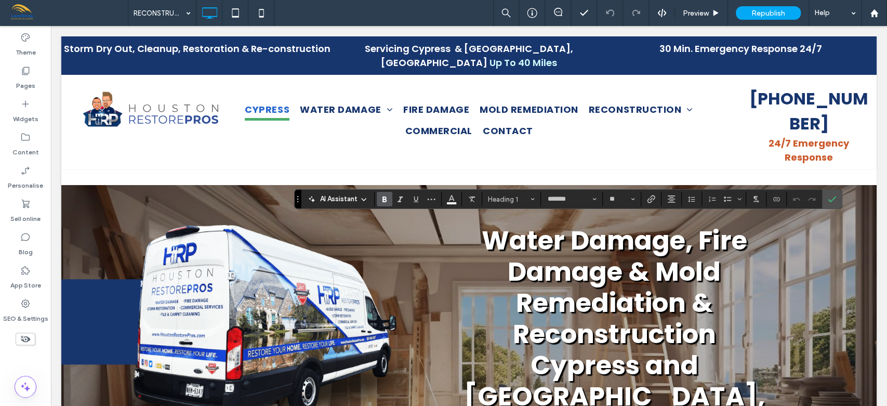
type input "*******"
type input "**"
click at [632, 199] on use "Size" at bounding box center [633, 199] width 4 height 2
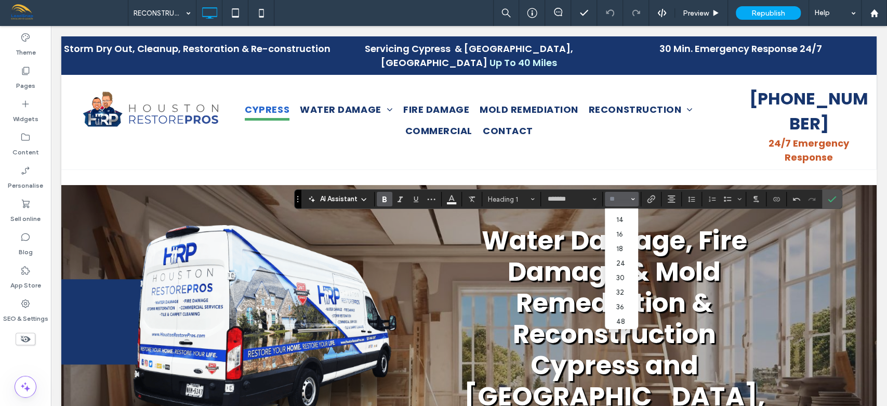
scroll to position [92, 0]
click at [622, 287] on label "36" at bounding box center [621, 283] width 33 height 15
type input "**"
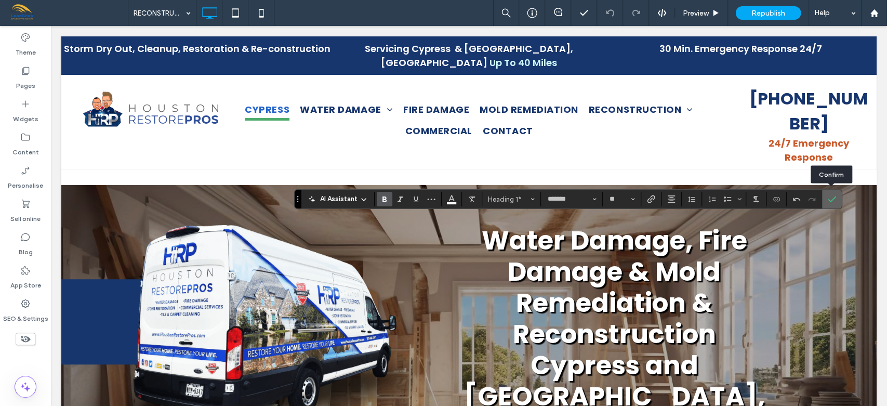
click at [835, 199] on label "Confirm" at bounding box center [832, 199] width 16 height 19
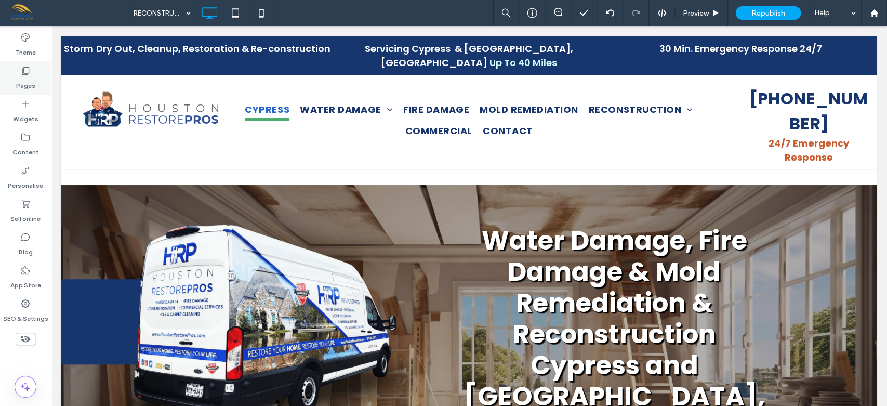
click at [31, 87] on label "Pages" at bounding box center [25, 83] width 19 height 15
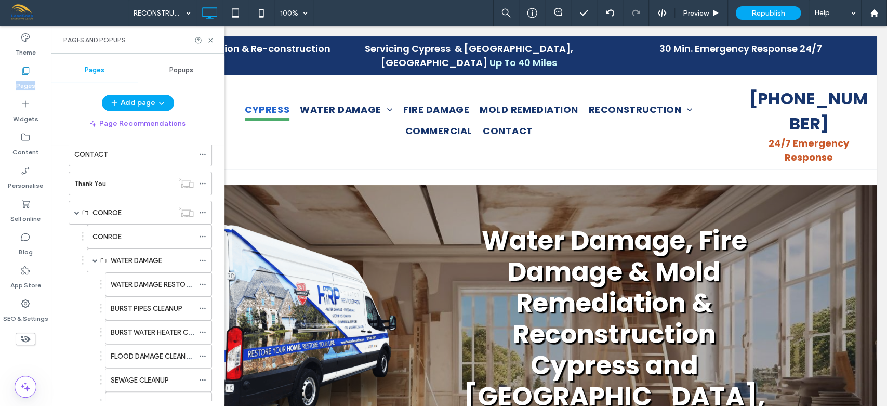
scroll to position [448, 0]
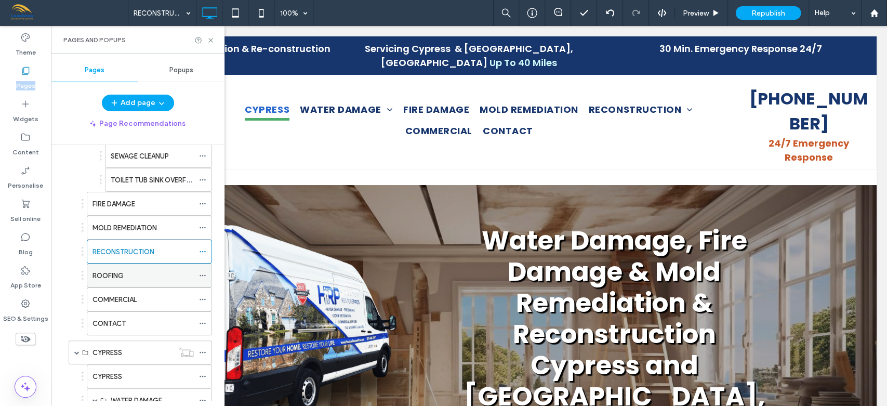
click at [153, 273] on div "ROOFING" at bounding box center [142, 275] width 101 height 11
click at [140, 296] on div "COMMERCIAL" at bounding box center [142, 299] width 101 height 11
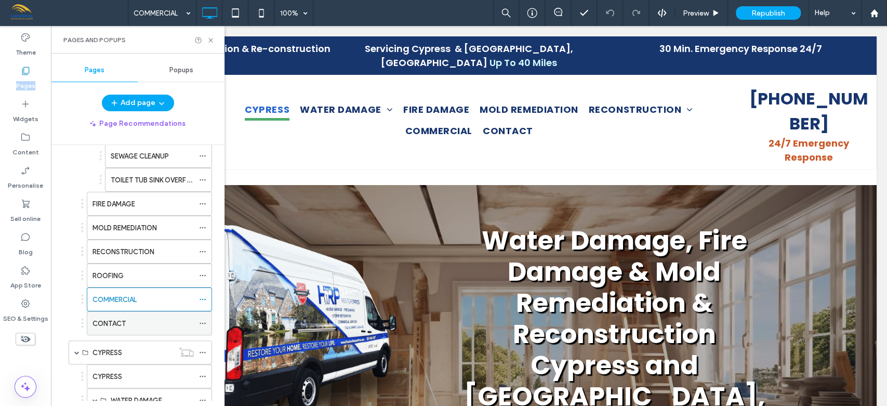
click at [136, 319] on div "CONTACT" at bounding box center [142, 323] width 101 height 11
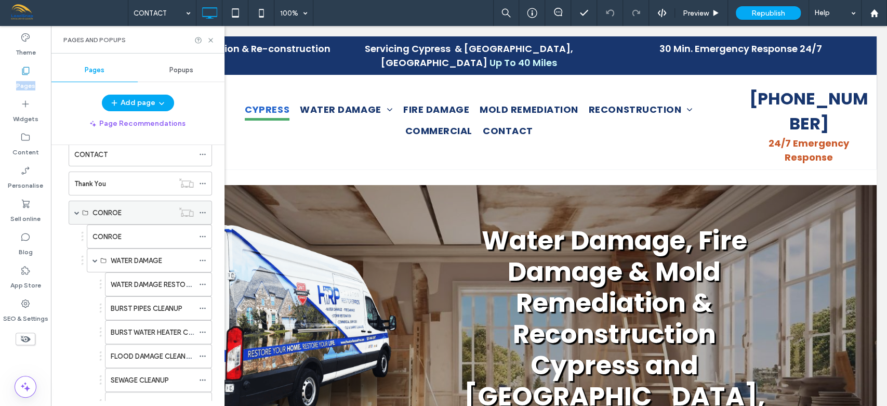
click at [76, 210] on span at bounding box center [76, 212] width 5 height 5
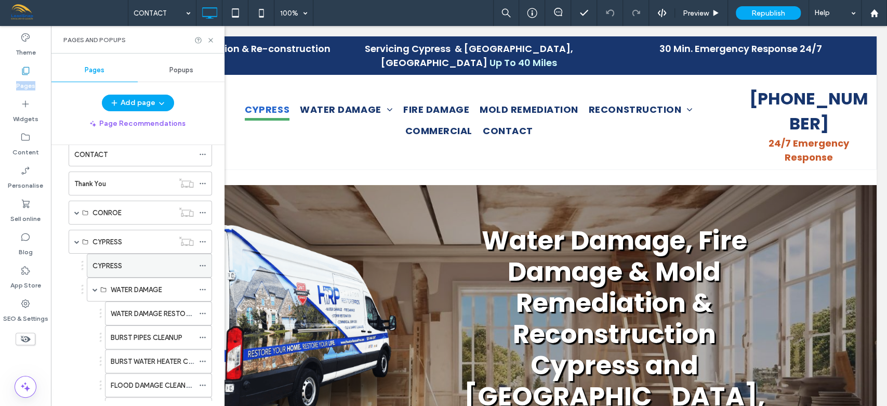
click at [114, 258] on div "CYPRESS" at bounding box center [142, 265] width 101 height 23
click at [210, 41] on icon at bounding box center [211, 40] width 8 height 8
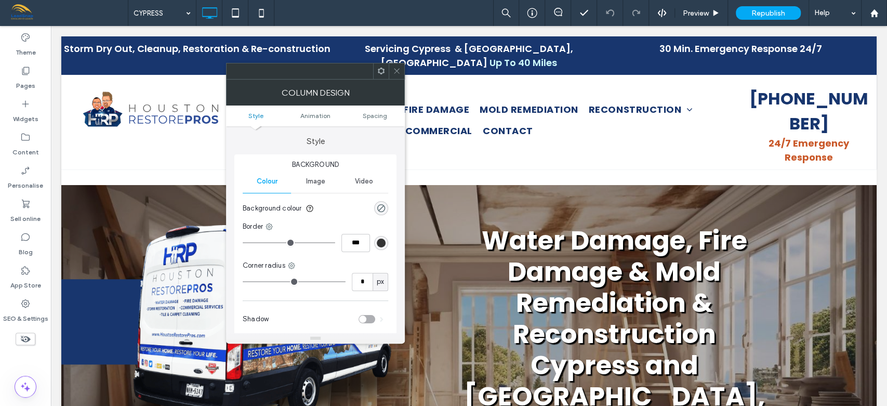
click at [397, 73] on icon at bounding box center [397, 71] width 8 height 8
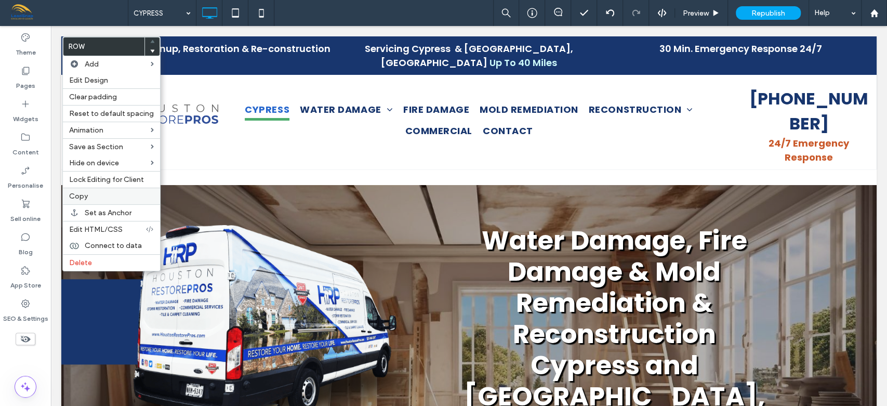
click at [76, 194] on span "Copy" at bounding box center [78, 196] width 19 height 9
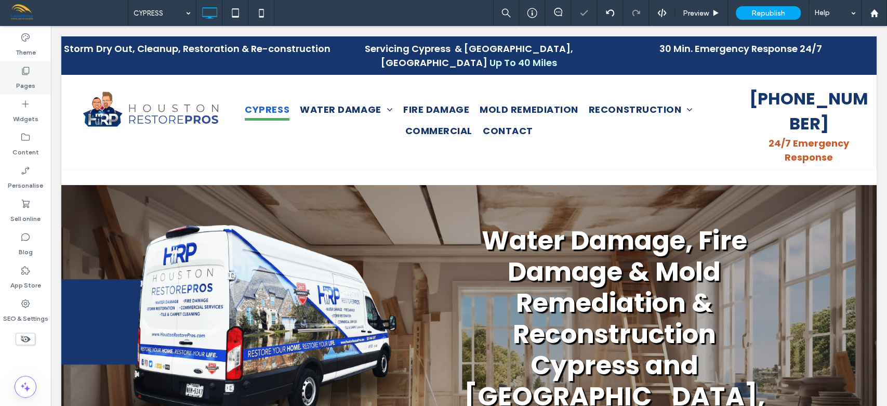
click at [28, 78] on label "Pages" at bounding box center [25, 83] width 19 height 15
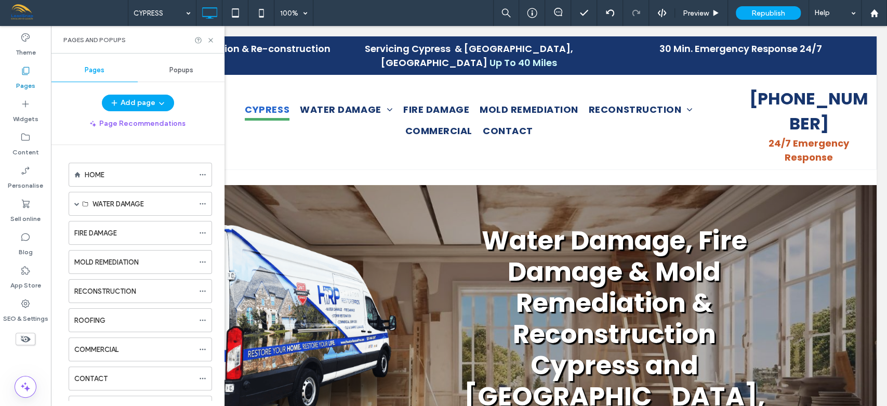
scroll to position [224, 0]
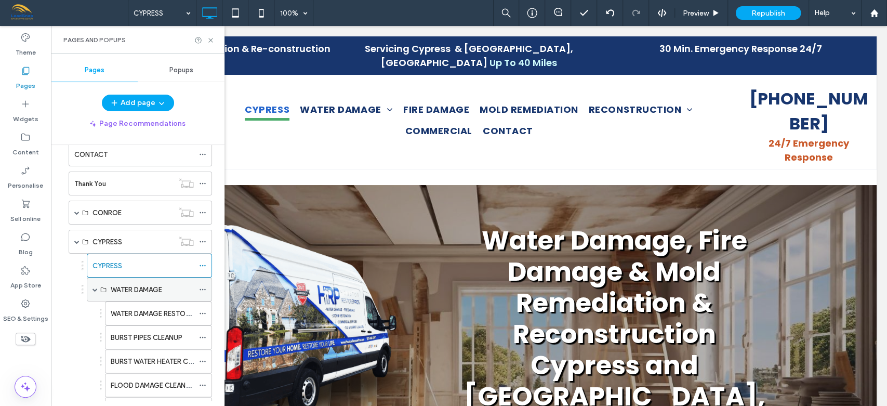
click at [141, 288] on label "WATER DAMAGE" at bounding box center [136, 290] width 51 height 18
click at [142, 309] on label "WATER DAMAGE RESTORATION" at bounding box center [160, 313] width 99 height 18
click at [211, 41] on use at bounding box center [210, 40] width 4 height 4
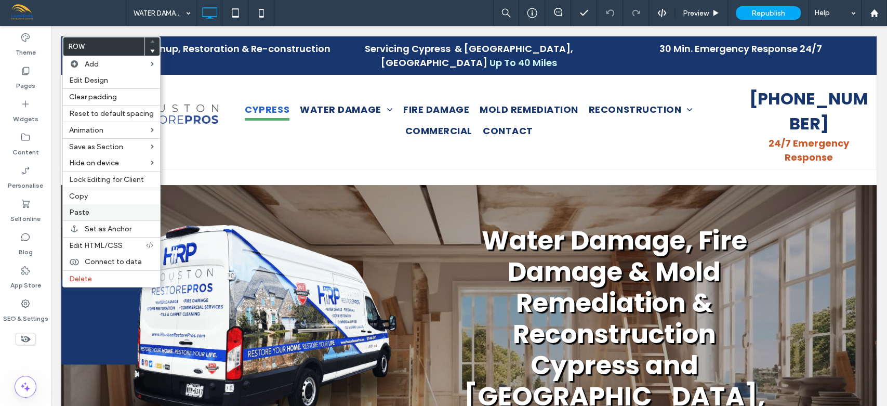
click at [80, 211] on span "Paste" at bounding box center [79, 212] width 20 height 9
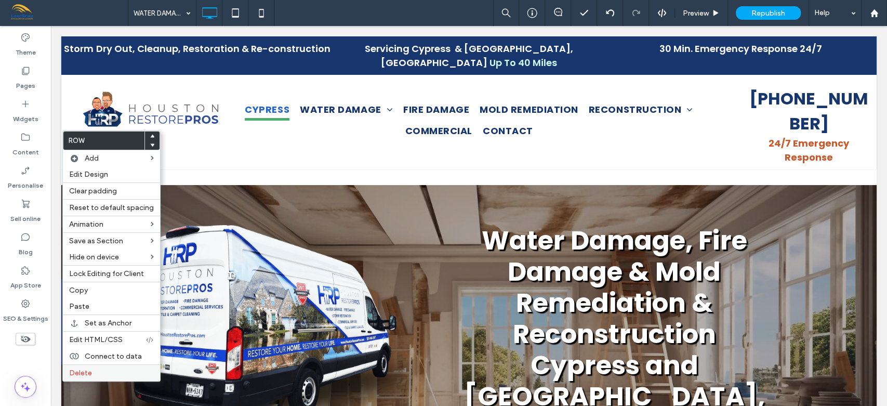
click at [83, 370] on span "Delete" at bounding box center [80, 372] width 23 height 9
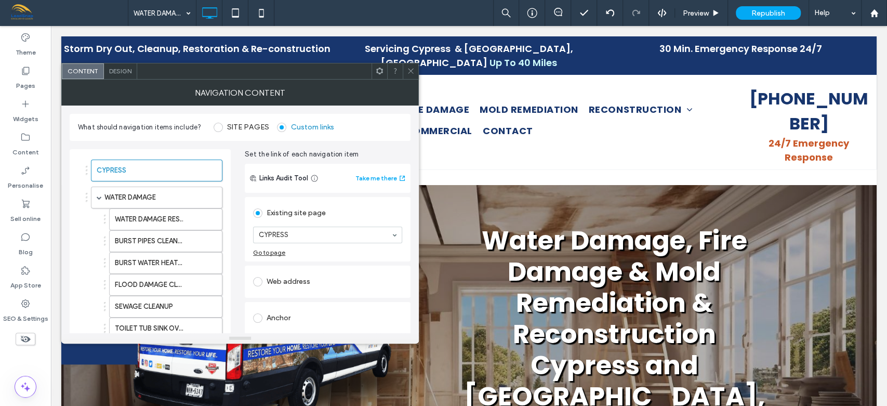
click at [123, 70] on span "Design" at bounding box center [120, 71] width 22 height 8
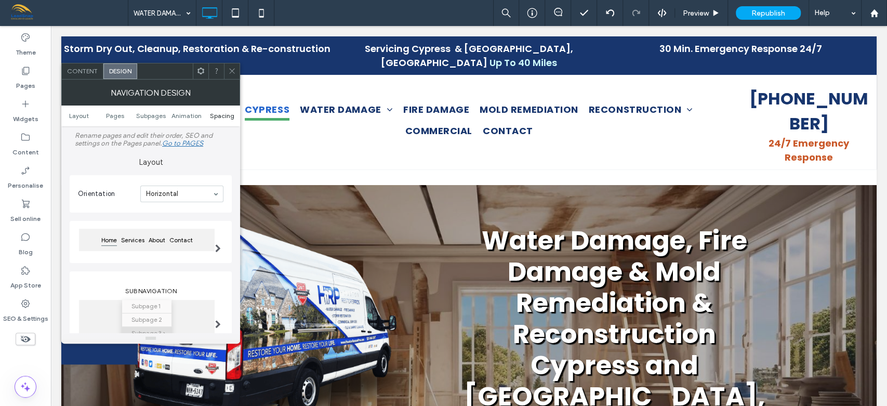
click at [228, 115] on span "Spacing" at bounding box center [222, 116] width 24 height 8
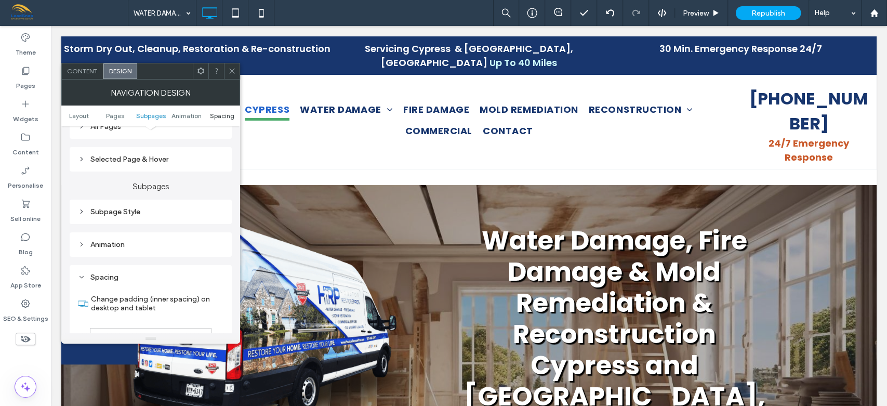
scroll to position [407, 0]
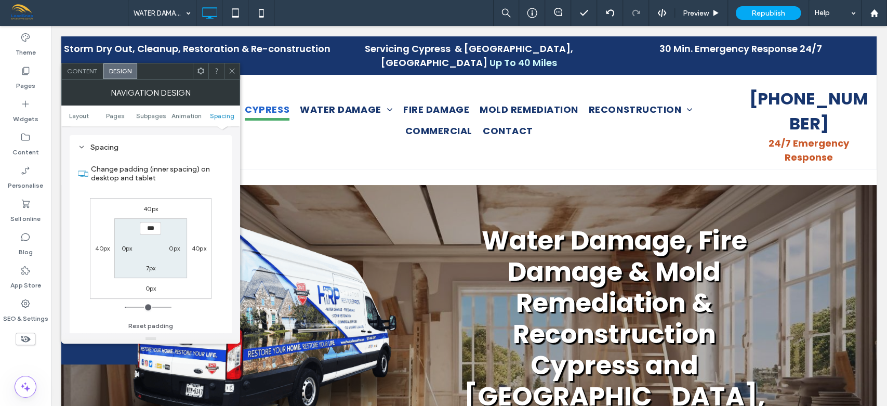
click at [150, 209] on label "40px" at bounding box center [150, 209] width 15 height 8
type input "**"
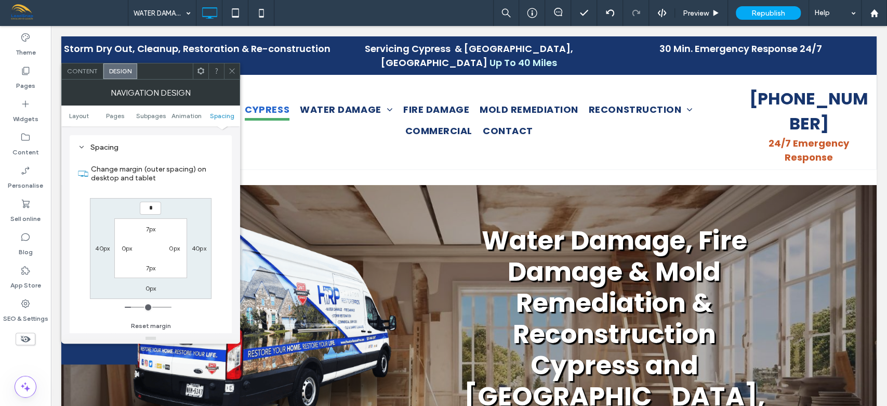
type input "**"
click at [234, 69] on icon at bounding box center [232, 71] width 8 height 8
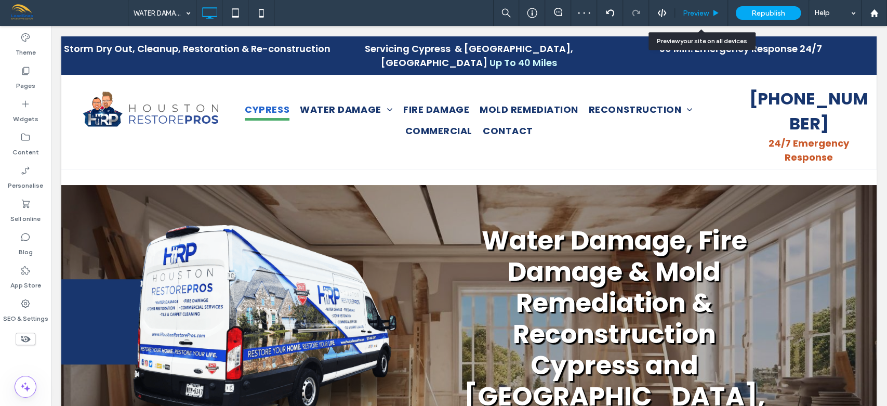
click at [698, 12] on span "Preview" at bounding box center [696, 13] width 26 height 9
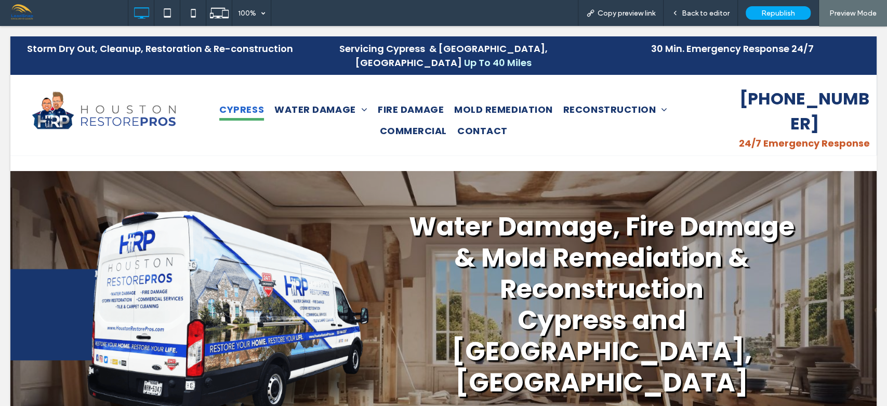
click at [698, 12] on span "Back to editor" at bounding box center [706, 13] width 48 height 9
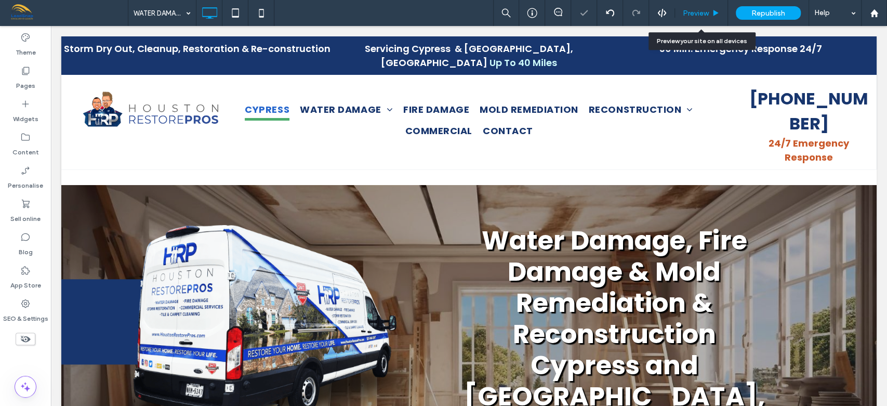
click at [698, 9] on span "Preview" at bounding box center [696, 13] width 26 height 9
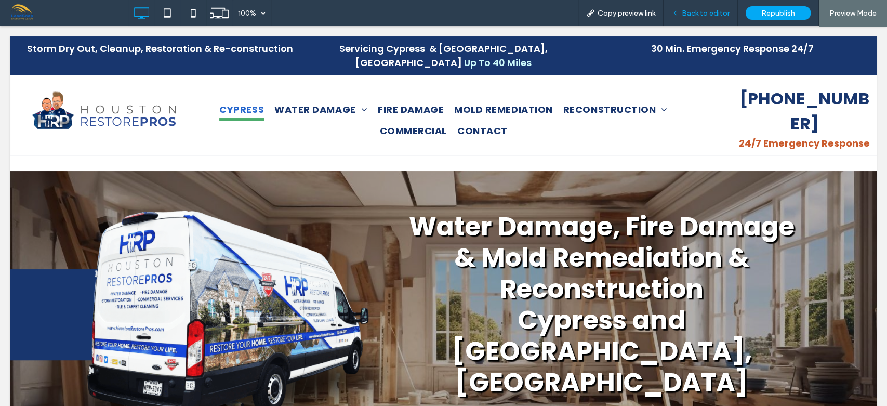
click at [693, 17] on div "Back to editor" at bounding box center [700, 13] width 74 height 26
click at [702, 11] on span "Back to editor" at bounding box center [706, 13] width 48 height 9
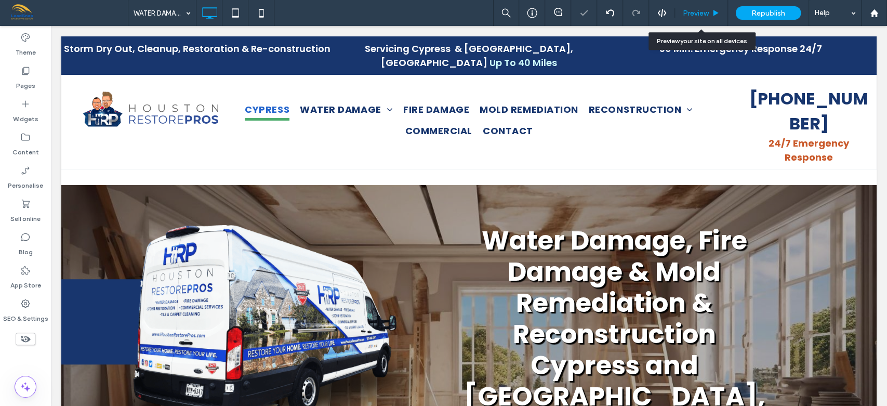
click at [690, 12] on span "Preview" at bounding box center [696, 13] width 26 height 9
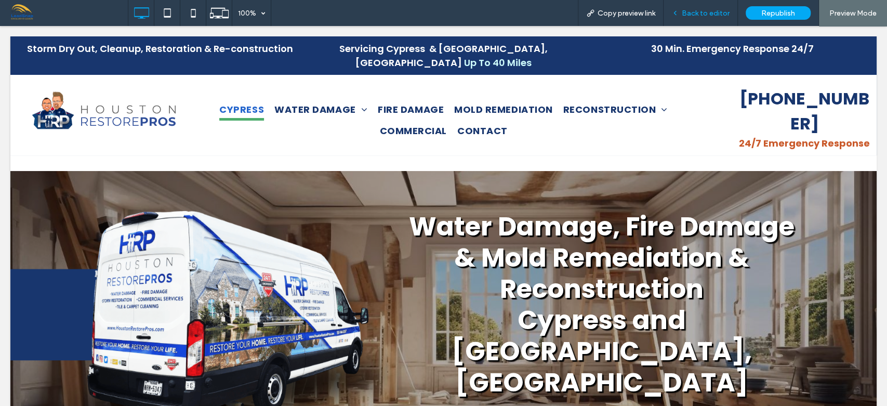
click at [709, 14] on span "Back to editor" at bounding box center [706, 13] width 48 height 9
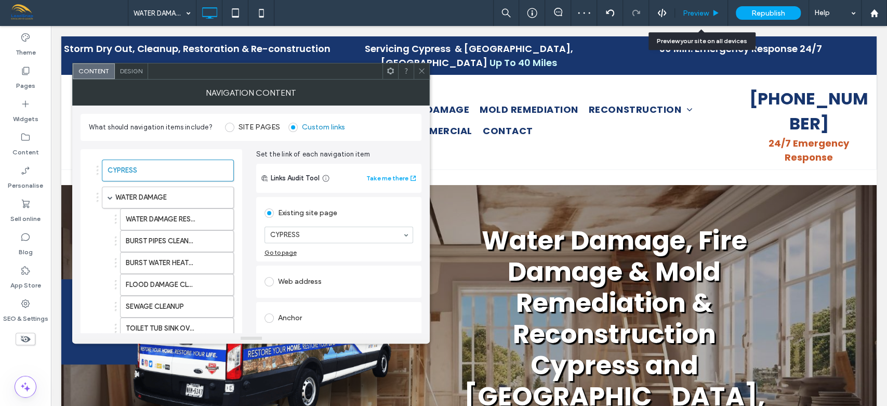
click at [695, 17] on div "Preview" at bounding box center [701, 13] width 53 height 26
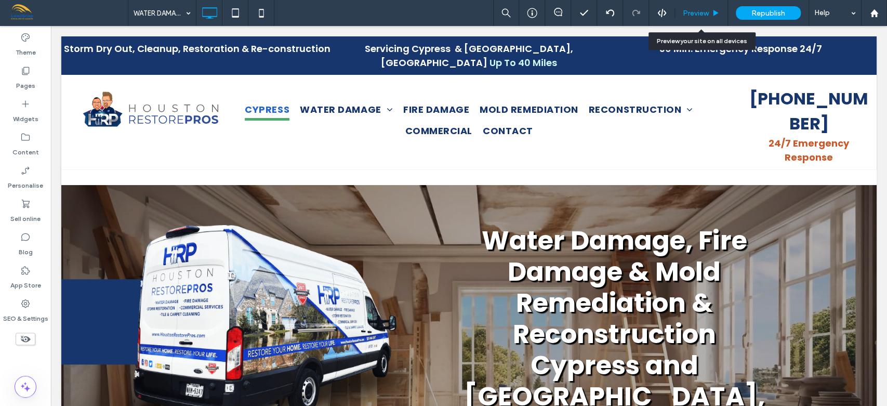
click at [695, 16] on span "Preview" at bounding box center [696, 13] width 26 height 9
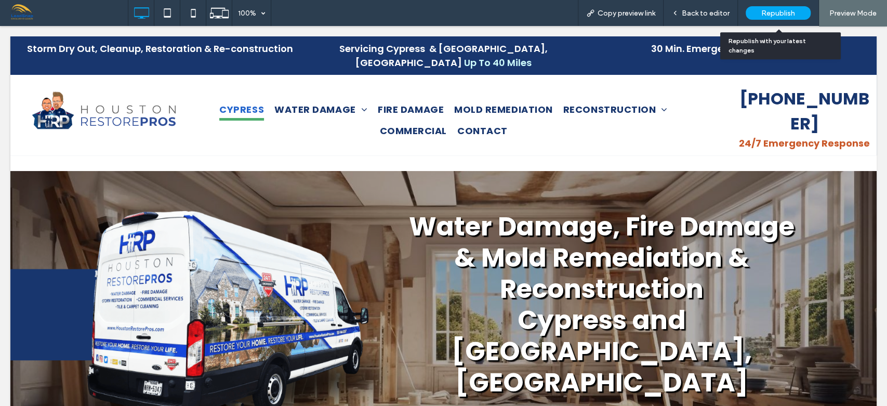
click at [756, 11] on div "Republish" at bounding box center [777, 13] width 65 height 14
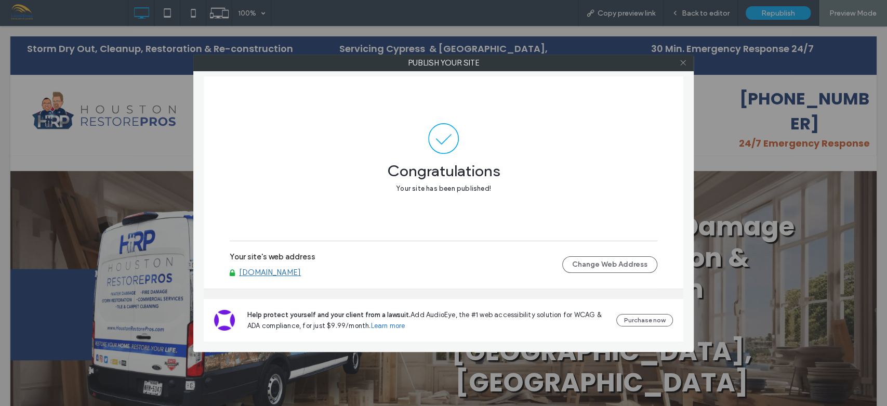
click at [686, 61] on icon at bounding box center [683, 63] width 8 height 8
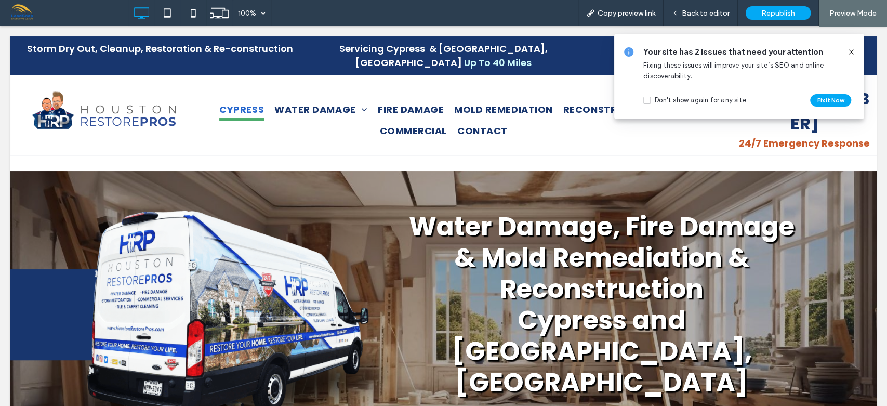
click at [850, 50] on icon at bounding box center [851, 52] width 8 height 8
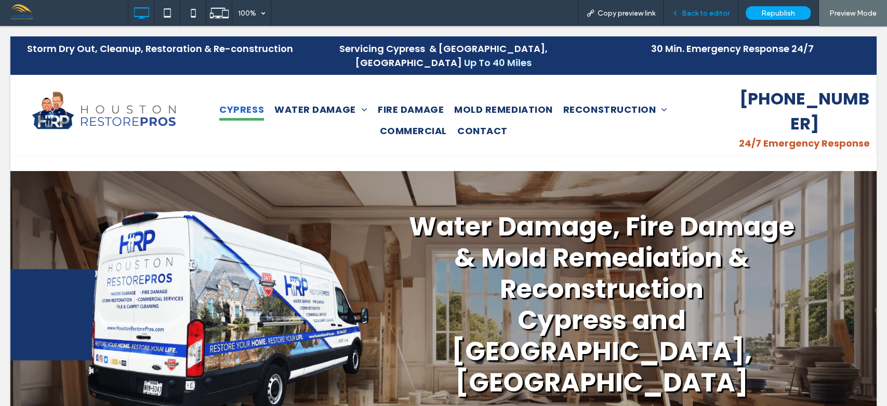
click at [712, 9] on span "Back to editor" at bounding box center [706, 13] width 48 height 9
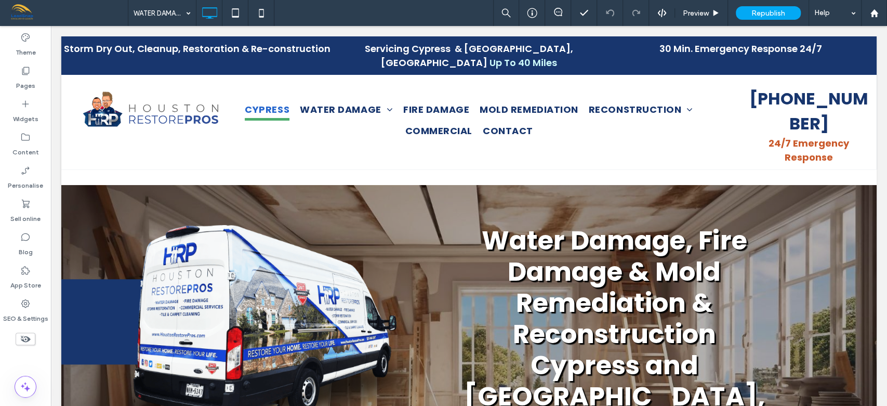
type input "*******"
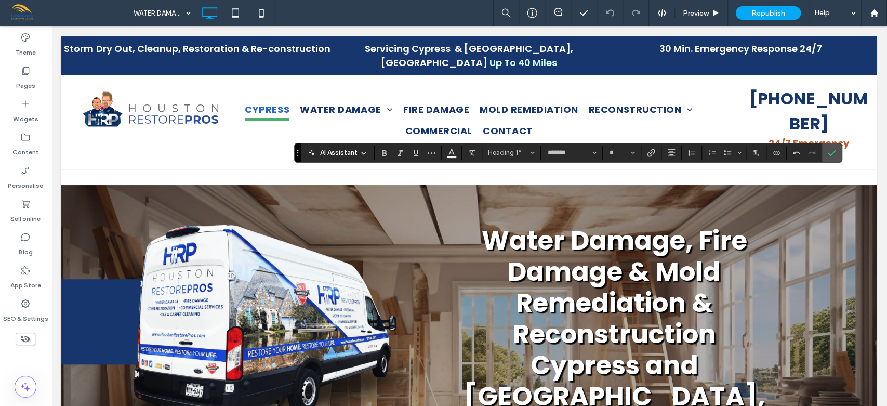
type input "**"
click at [831, 153] on use "Confirm" at bounding box center [832, 153] width 8 height 6
click at [632, 152] on icon "Size" at bounding box center [633, 153] width 4 height 4
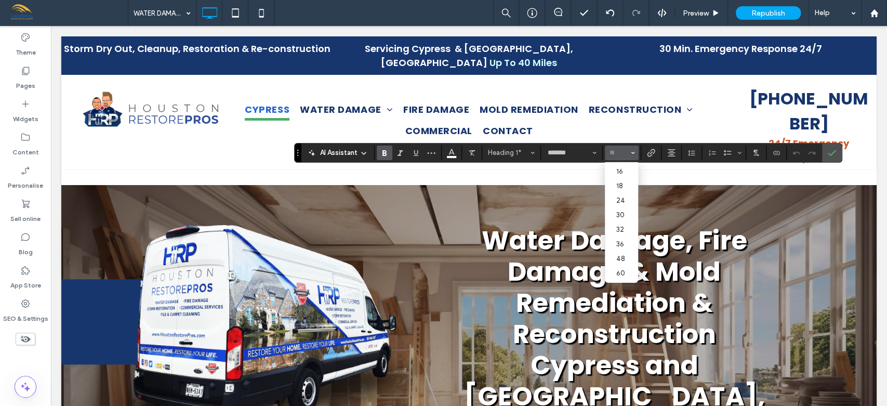
scroll to position [92, 0]
click at [622, 257] on label "48" at bounding box center [621, 252] width 33 height 15
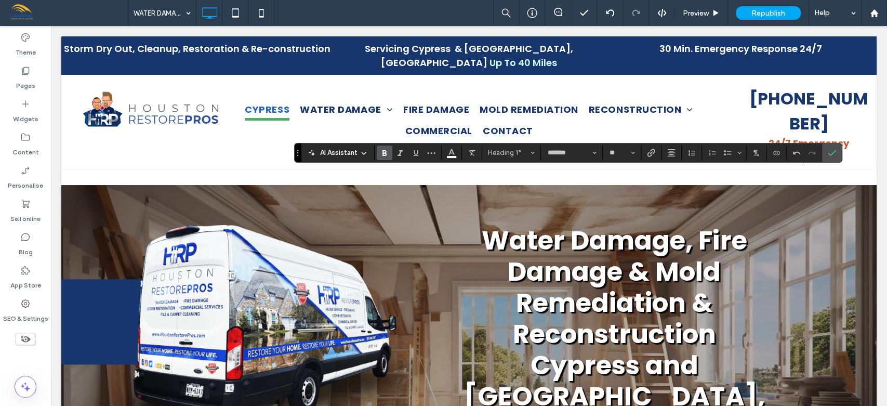
type input "**"
click at [633, 155] on span "Size" at bounding box center [633, 153] width 4 height 14
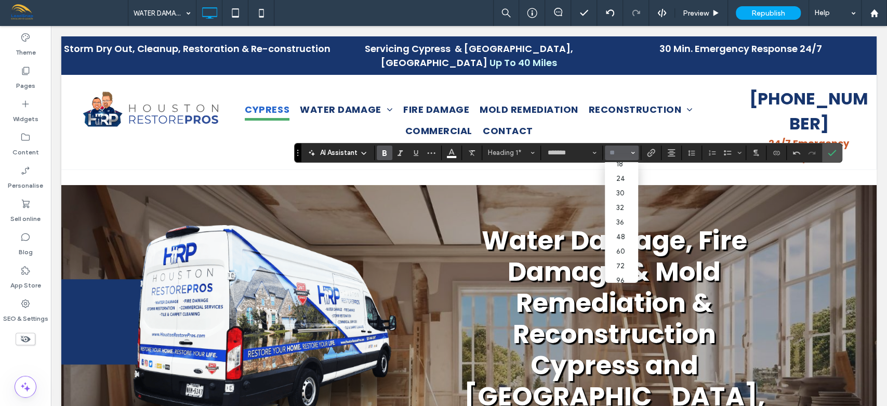
scroll to position [115, 0]
click at [619, 231] on label "48" at bounding box center [621, 231] width 33 height 15
type input "**"
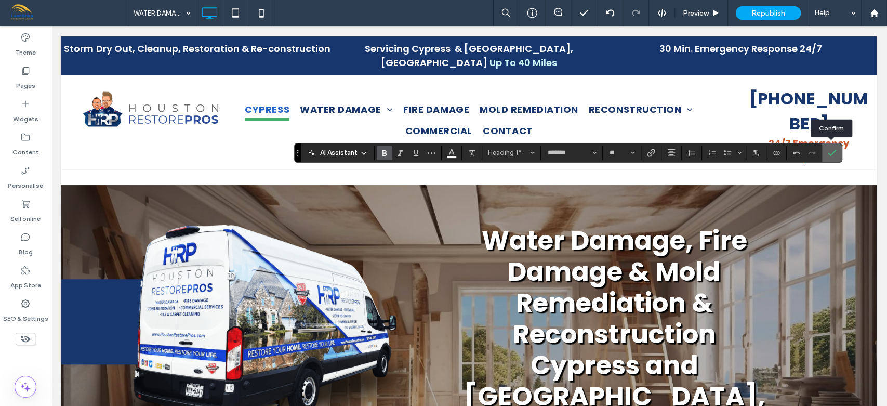
click at [832, 155] on icon "Confirm" at bounding box center [832, 153] width 8 height 8
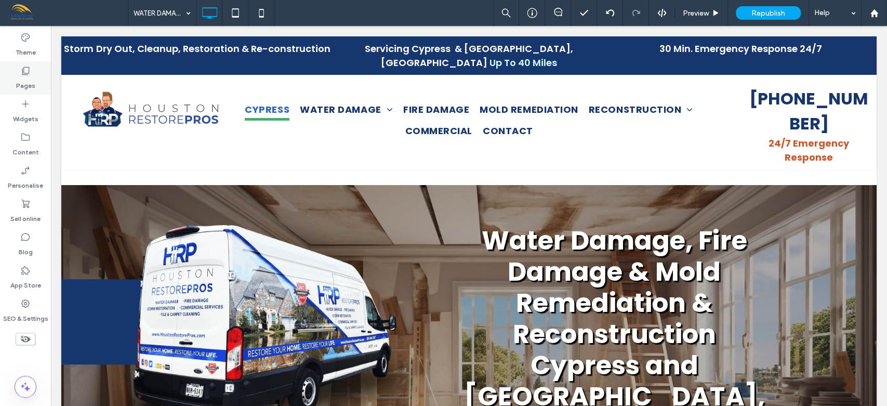
click at [24, 85] on label "Pages" at bounding box center [25, 83] width 19 height 15
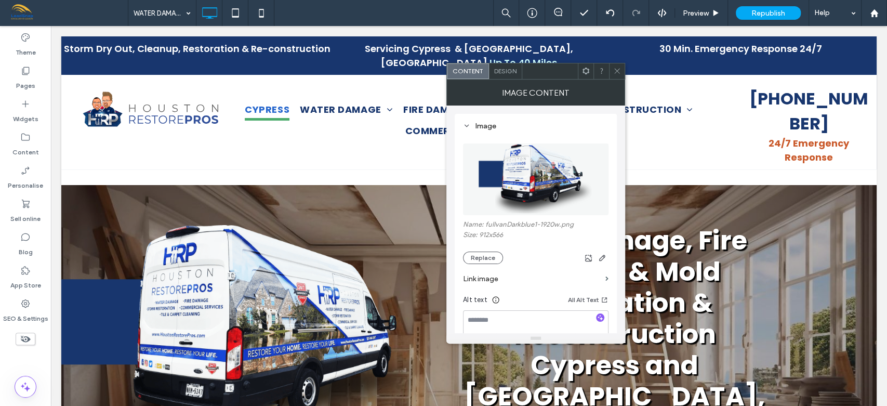
click at [619, 72] on icon at bounding box center [617, 71] width 8 height 8
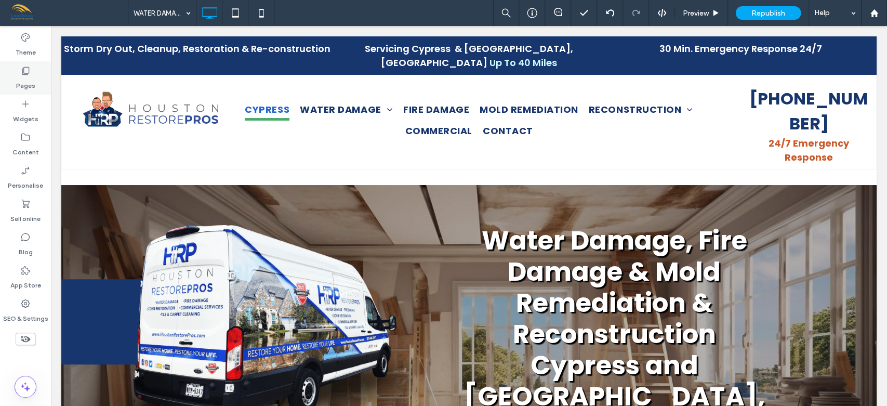
click at [28, 87] on label "Pages" at bounding box center [25, 83] width 19 height 15
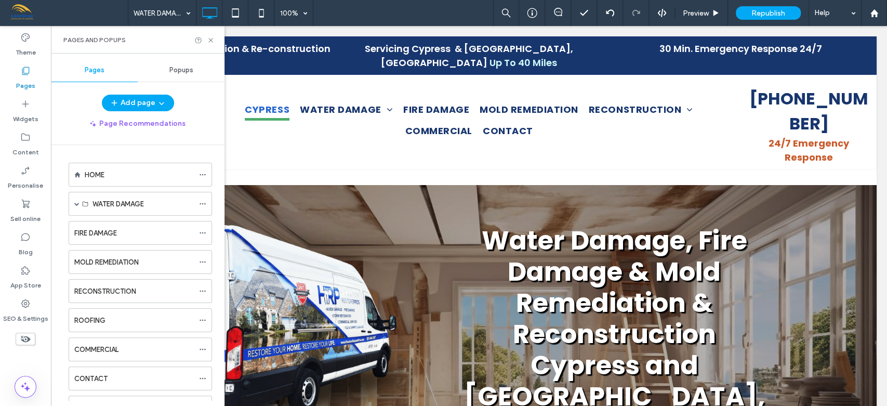
scroll to position [224, 0]
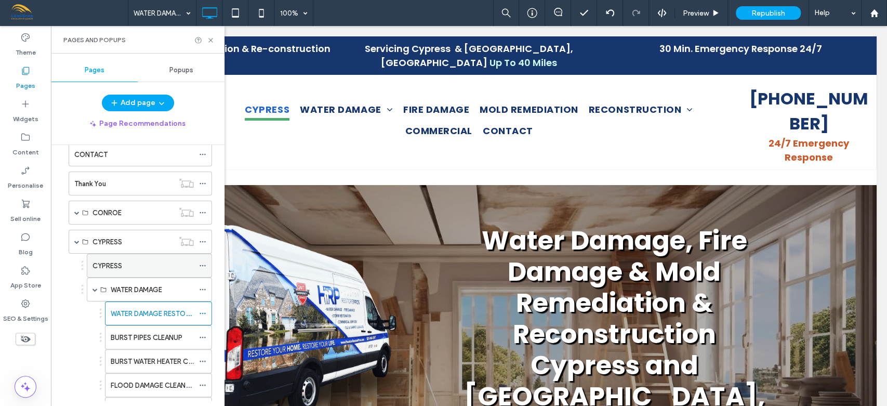
click at [148, 265] on div "CYPRESS" at bounding box center [142, 265] width 101 height 11
click at [135, 244] on div "CYPRESS" at bounding box center [132, 241] width 81 height 11
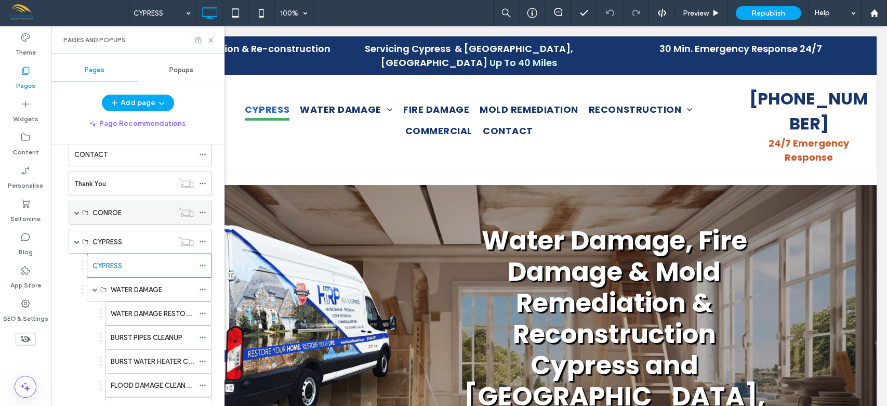
click at [78, 210] on span at bounding box center [76, 212] width 5 height 5
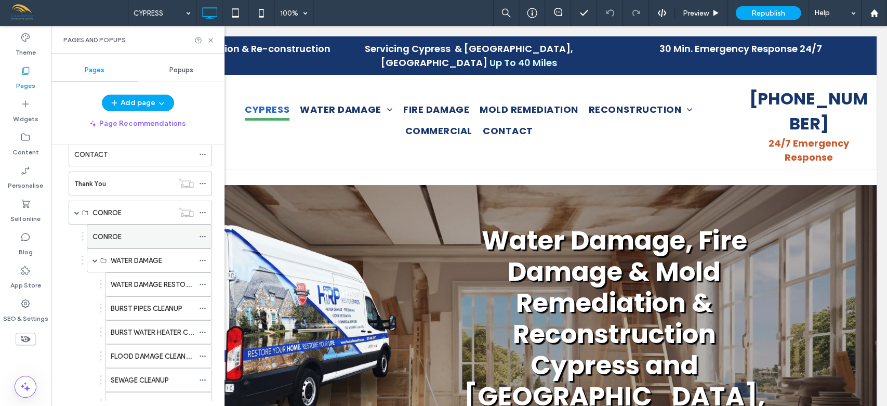
click at [117, 230] on label "CONROE" at bounding box center [106, 237] width 29 height 18
click at [208, 39] on icon at bounding box center [211, 40] width 8 height 8
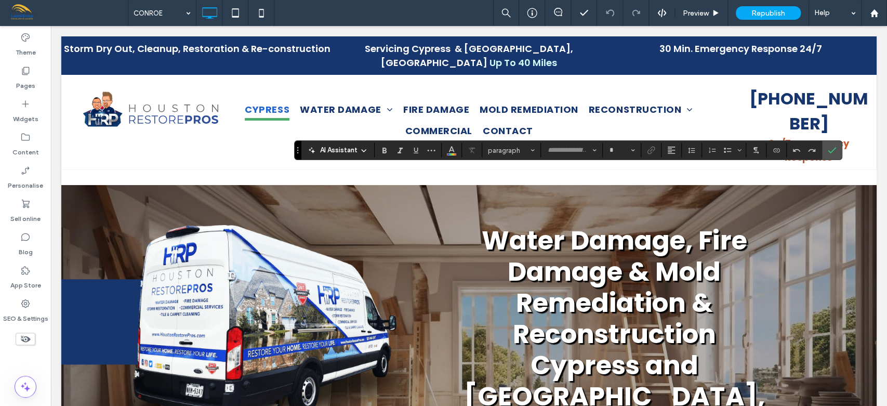
type input "*******"
type input "**"
click at [631, 152] on icon "Size" at bounding box center [633, 150] width 4 height 4
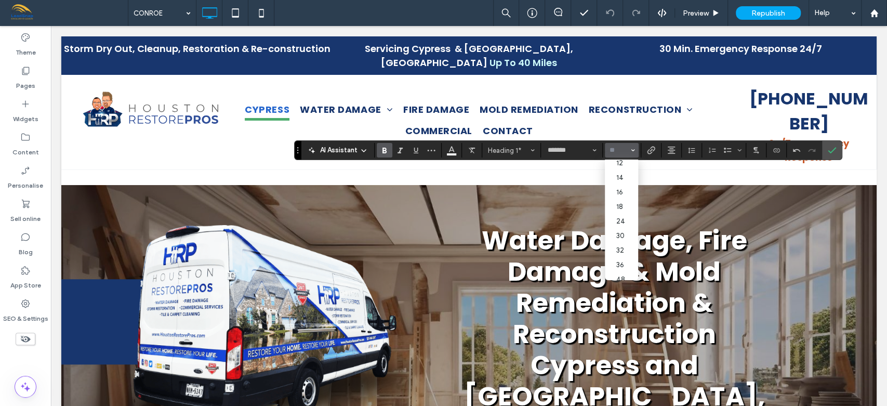
scroll to position [69, 0]
click at [625, 261] on label "36" at bounding box center [621, 257] width 33 height 15
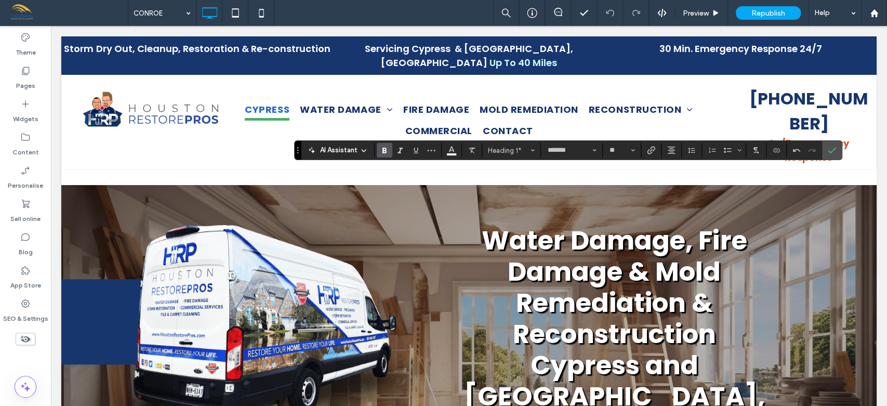
type input "**"
click at [632, 153] on span "Size" at bounding box center [633, 150] width 4 height 14
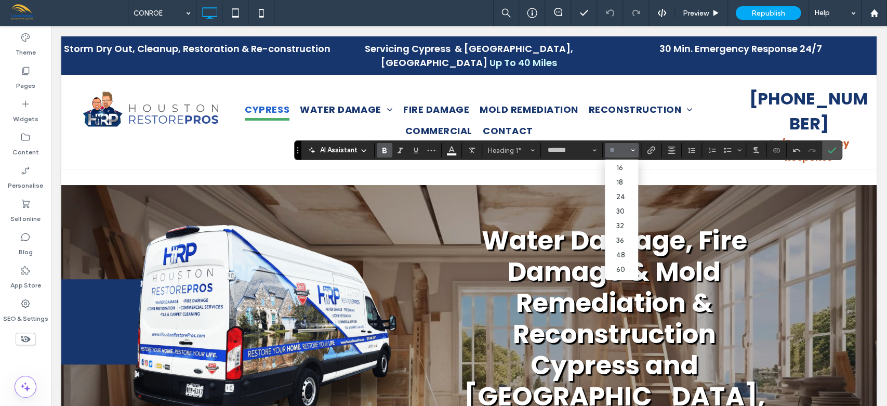
scroll to position [92, 0]
click at [621, 254] on label "48" at bounding box center [621, 249] width 33 height 15
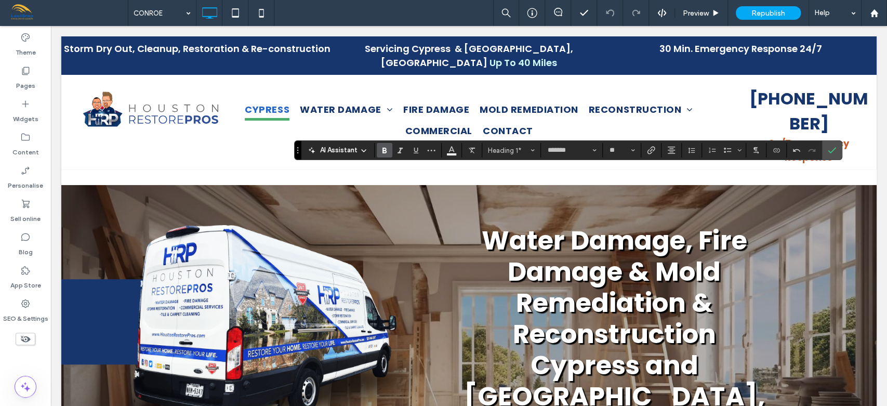
type input "**"
click at [634, 150] on icon "Size" at bounding box center [633, 150] width 4 height 4
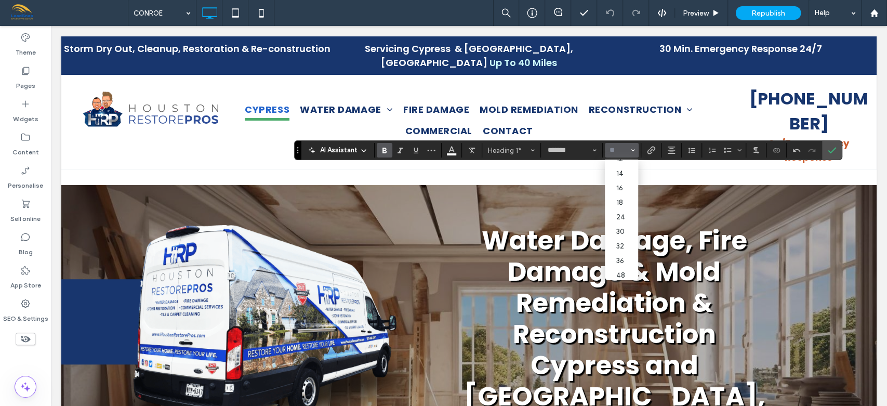
scroll to position [69, 0]
click at [623, 261] on label "36" at bounding box center [621, 257] width 33 height 15
type input "**"
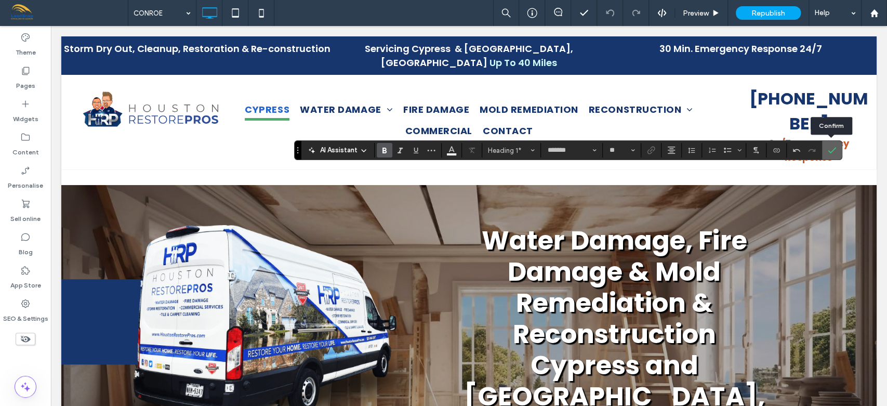
click at [831, 148] on icon "Confirm" at bounding box center [832, 150] width 8 height 8
